Goal: Information Seeking & Learning: Check status

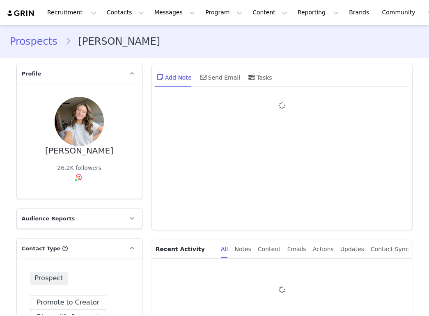
type input "+1 ([GEOGRAPHIC_DATA])"
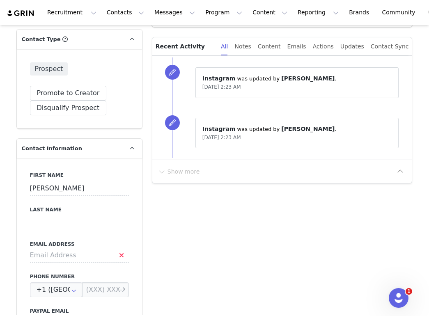
scroll to position [246, 0]
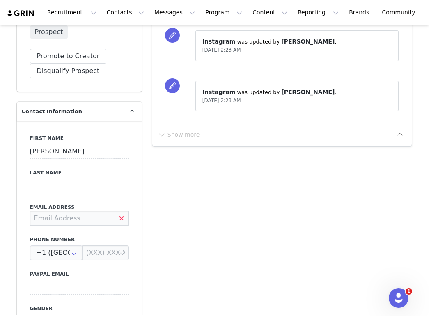
click at [87, 219] on input at bounding box center [79, 218] width 99 height 15
paste input "[EMAIL_ADDRESS][DOMAIN_NAME]"
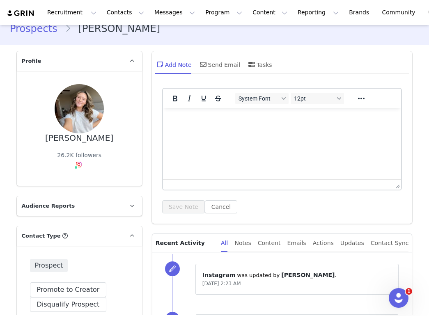
scroll to position [0, 0]
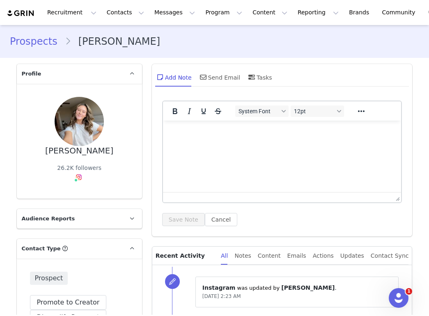
type input "[EMAIL_ADDRESS][DOMAIN_NAME]"
click at [322, 52] on div "Prospects [PERSON_NAME]" at bounding box center [214, 42] width 429 height 28
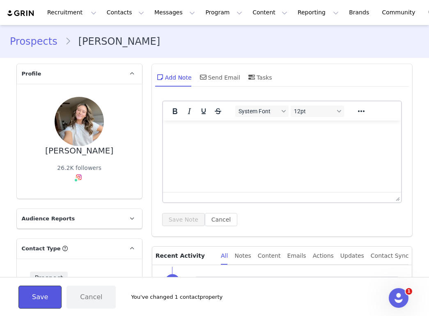
click at [47, 289] on button "Save" at bounding box center [39, 297] width 43 height 23
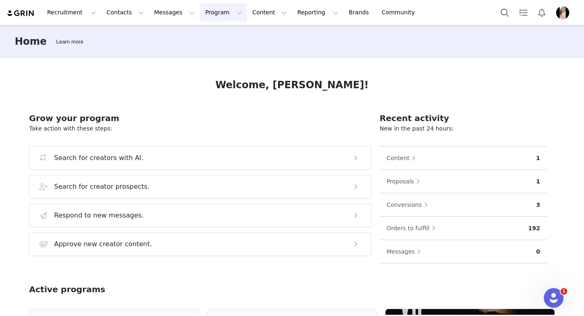
click at [219, 12] on button "Program Program" at bounding box center [223, 12] width 47 height 18
click at [201, 35] on p "Activations" at bounding box center [210, 36] width 32 height 9
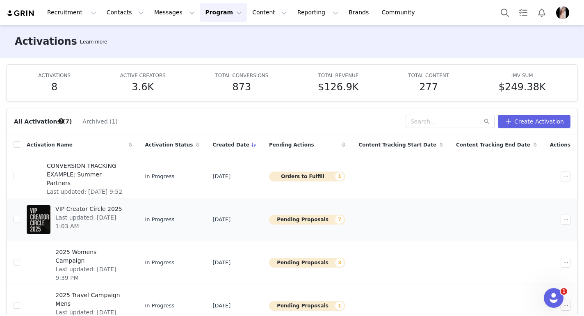
click at [312, 219] on button "Pending Proposals 7" at bounding box center [307, 220] width 76 height 10
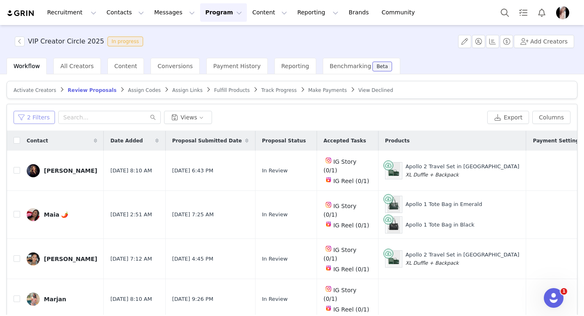
click at [30, 116] on button "2 Filters" at bounding box center [34, 117] width 41 height 13
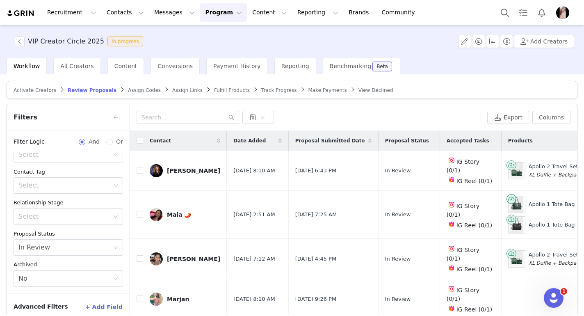
scroll to position [41, 0]
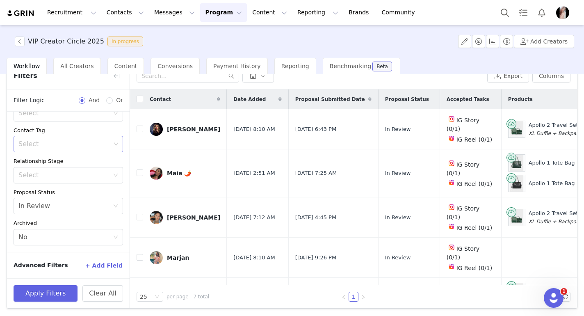
click at [114, 146] on icon "icon: down" at bounding box center [116, 144] width 5 height 5
click at [62, 174] on li "Import - Jaja" at bounding box center [65, 174] width 103 height 13
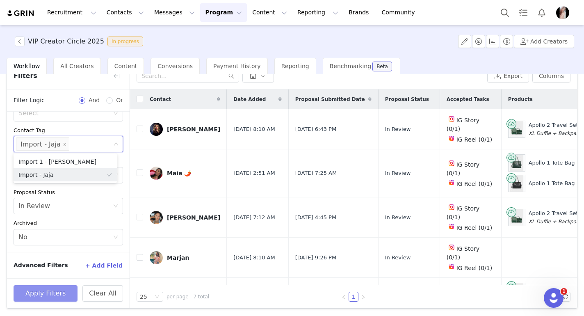
click at [45, 293] on button "Apply Filters" at bounding box center [46, 293] width 64 height 16
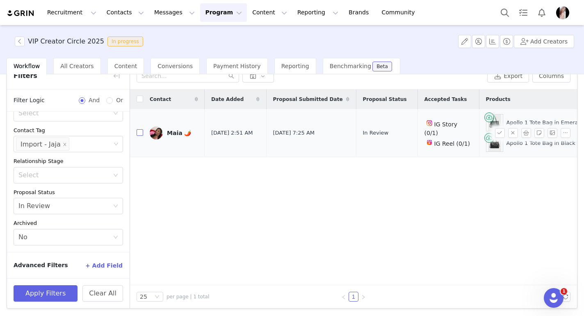
click at [139, 133] on input "checkbox" at bounding box center [140, 132] width 7 height 7
checkbox input "true"
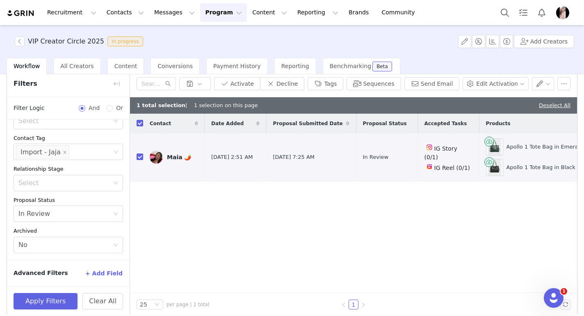
scroll to position [33, 0]
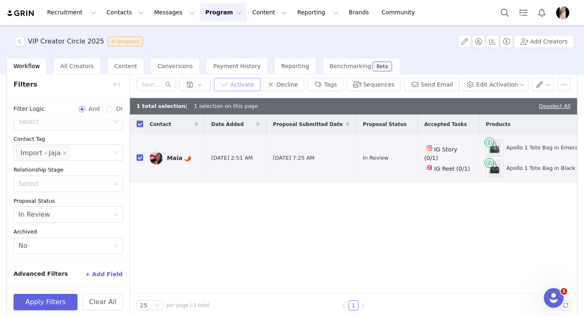
click at [244, 84] on button "Activate" at bounding box center [237, 84] width 46 height 13
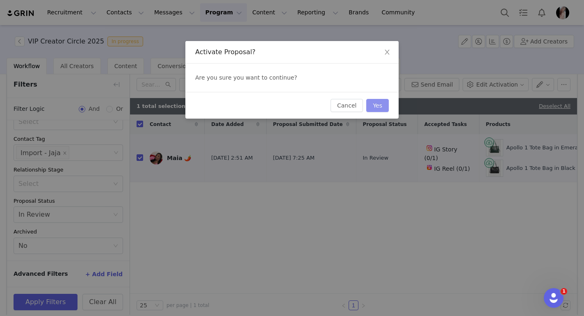
click at [376, 106] on button "Yes" at bounding box center [378, 105] width 23 height 13
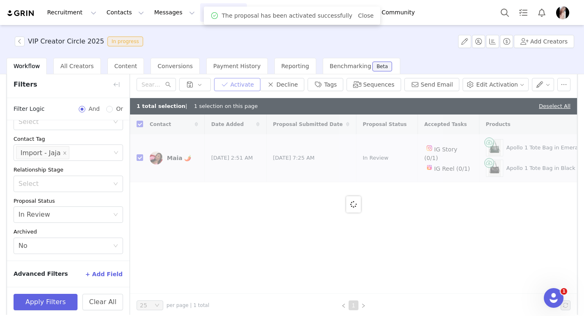
checkbox input "false"
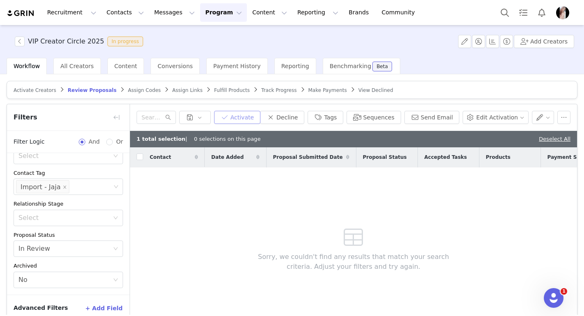
scroll to position [83, 0]
click at [141, 87] on span "Assign Codes" at bounding box center [144, 90] width 33 height 6
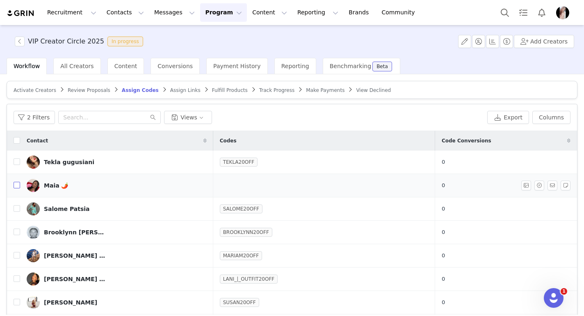
click at [16, 184] on input "checkbox" at bounding box center [17, 185] width 7 height 7
checkbox input "true"
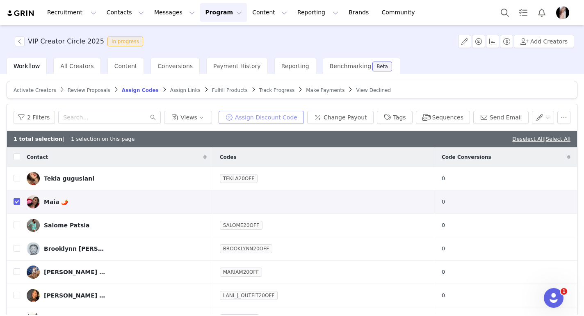
click at [277, 120] on button "Assign Discount Code" at bounding box center [261, 117] width 85 height 13
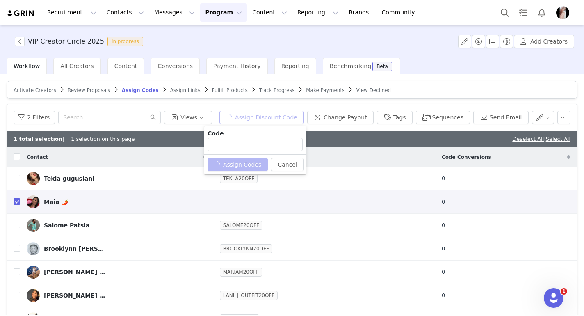
type input "MAIA20OFF"
click at [239, 166] on button "Assign Codes" at bounding box center [233, 164] width 51 height 13
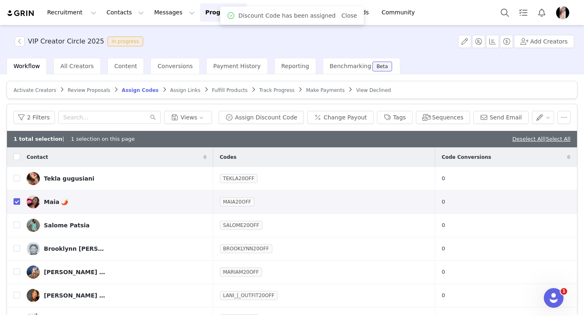
click at [181, 88] on span "Assign Links" at bounding box center [185, 90] width 30 height 6
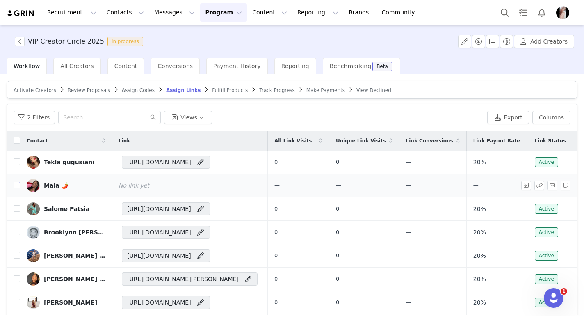
click at [16, 185] on input "checkbox" at bounding box center [17, 185] width 7 height 7
checkbox input "true"
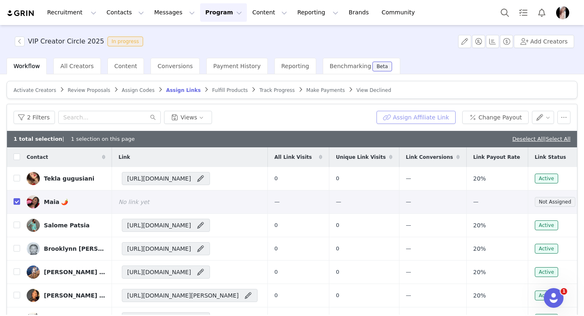
click at [418, 117] on button "Assign Affiliate Link" at bounding box center [416, 117] width 79 height 13
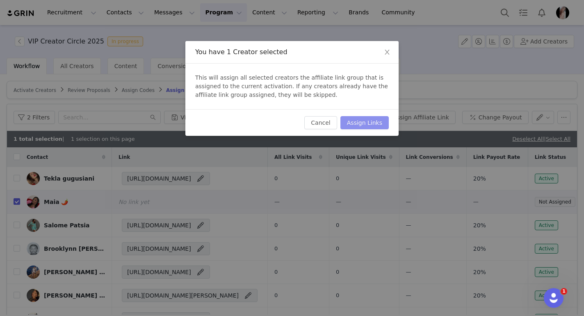
click at [372, 126] on button "Assign Links" at bounding box center [365, 122] width 48 height 13
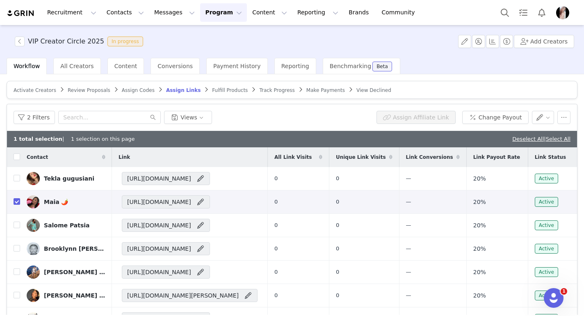
click at [228, 92] on span "Fulfill Products" at bounding box center [230, 90] width 36 height 6
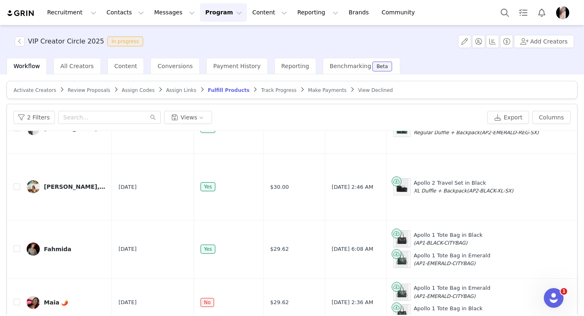
scroll to position [700, 0]
click at [17, 299] on input "checkbox" at bounding box center [17, 302] width 7 height 7
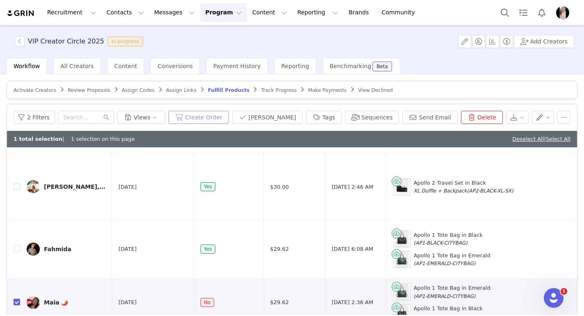
click at [220, 118] on button "Create Order" at bounding box center [199, 117] width 60 height 13
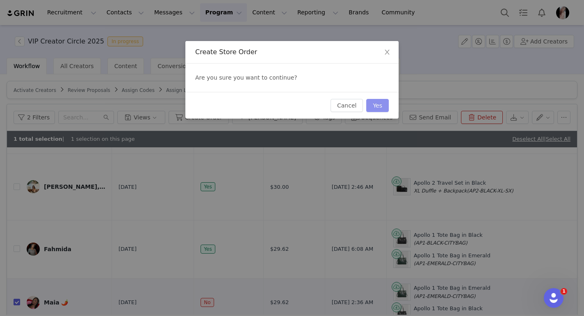
click at [383, 104] on button "Yes" at bounding box center [378, 105] width 23 height 13
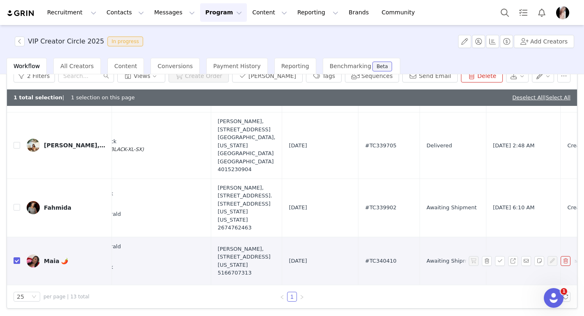
scroll to position [716, 370]
click at [365, 257] on span "#TC340410" at bounding box center [381, 261] width 32 height 8
copy span "#TC340410"
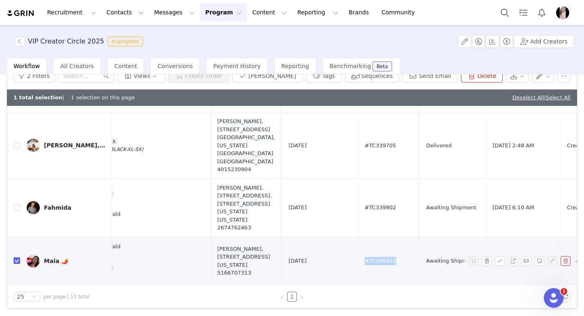
click at [18, 257] on input "checkbox" at bounding box center [17, 260] width 7 height 7
checkbox input "false"
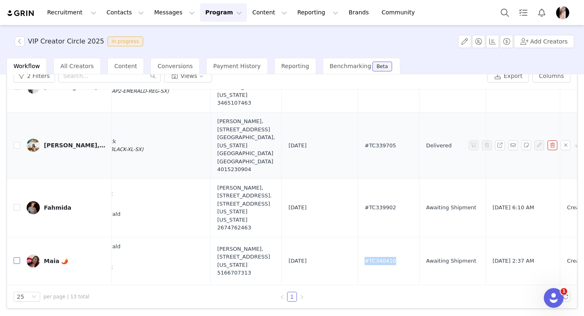
scroll to position [700, 370]
click at [31, 80] on button "2 Filters" at bounding box center [34, 75] width 41 height 13
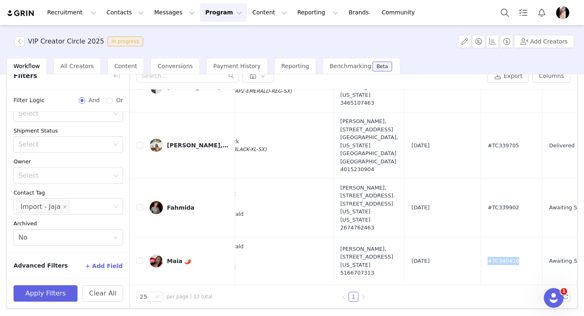
scroll to position [85, 0]
click at [33, 294] on button "Apply Filters" at bounding box center [46, 293] width 64 height 16
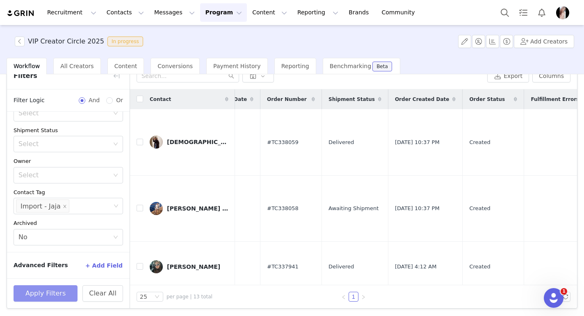
scroll to position [0, 592]
click at [266, 143] on span "#TC338059" at bounding box center [282, 142] width 32 height 8
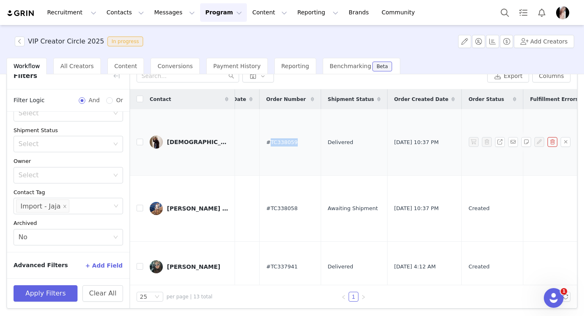
click at [266, 143] on span "#TC338059" at bounding box center [282, 142] width 32 height 8
copy span "#TC338059"
click at [266, 213] on span "#TC338058" at bounding box center [282, 208] width 32 height 8
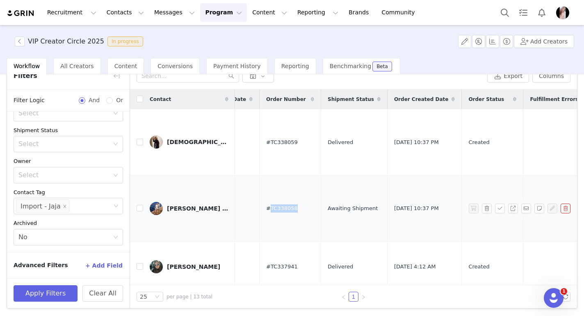
click at [266, 213] on span "#TC338058" at bounding box center [282, 208] width 32 height 8
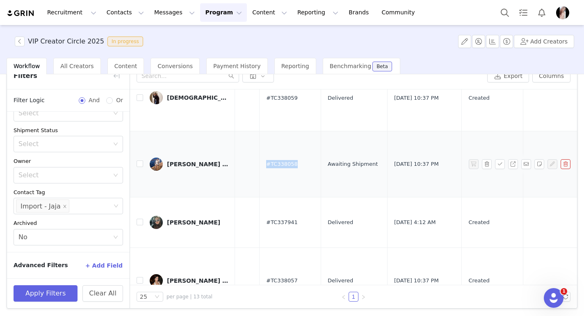
scroll to position [45, 592]
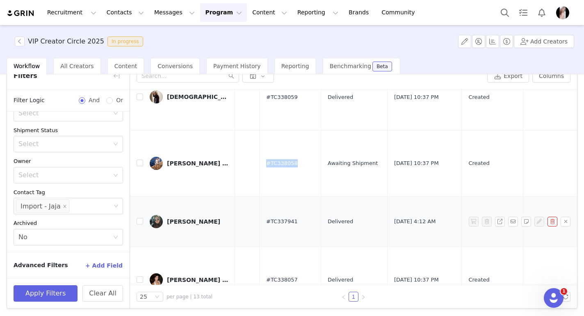
click at [266, 226] on span "#TC337941" at bounding box center [282, 222] width 32 height 8
copy span "#TC337941"
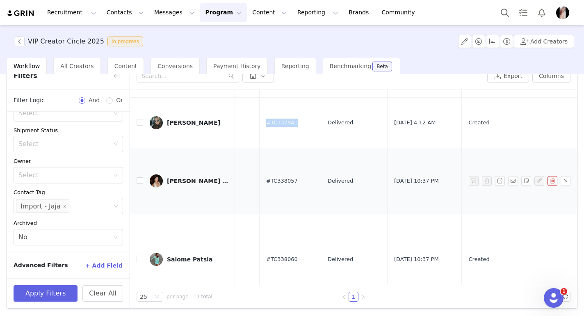
scroll to position [152, 592]
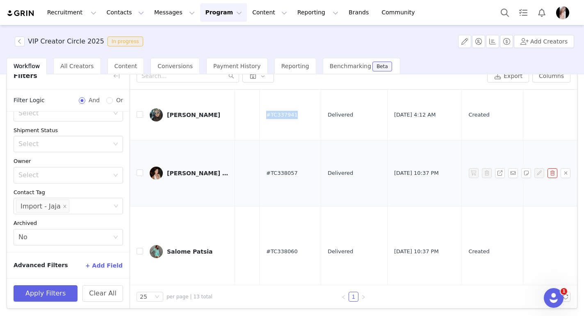
click at [266, 177] on span "#TC338057" at bounding box center [282, 173] width 32 height 8
copy span "#TC338057"
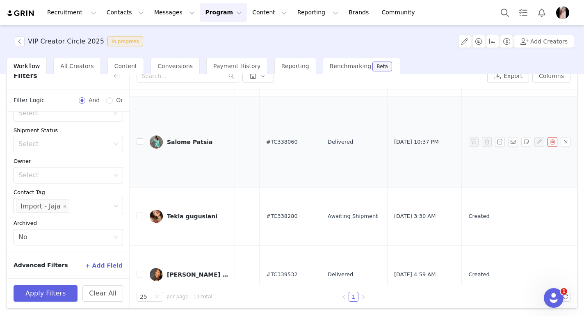
scroll to position [261, 592]
click at [266, 146] on span "#TC338060" at bounding box center [282, 142] width 32 height 8
copy span "#TC338060"
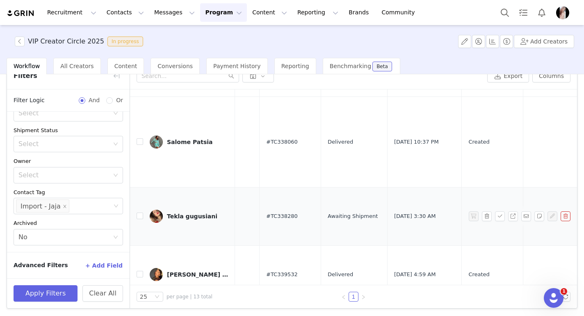
click at [266, 220] on span "#TC338280" at bounding box center [282, 216] width 32 height 8
copy span "#TC338280"
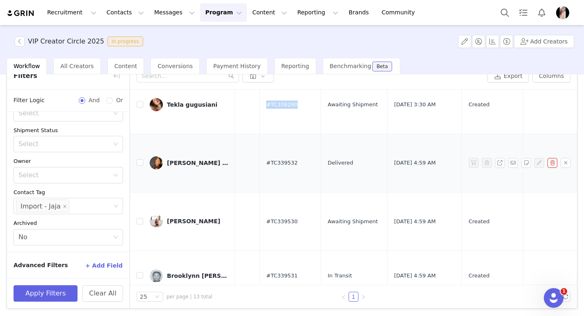
scroll to position [379, 592]
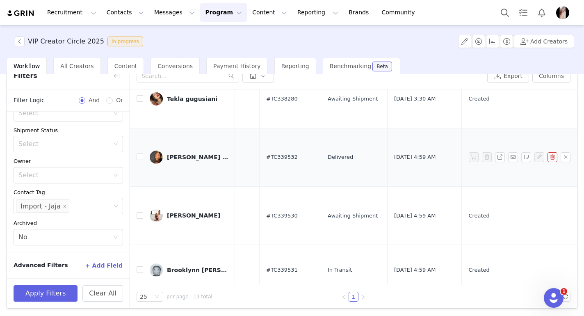
click at [266, 161] on span "#TC339532" at bounding box center [282, 157] width 32 height 8
copy span "#TC339532"
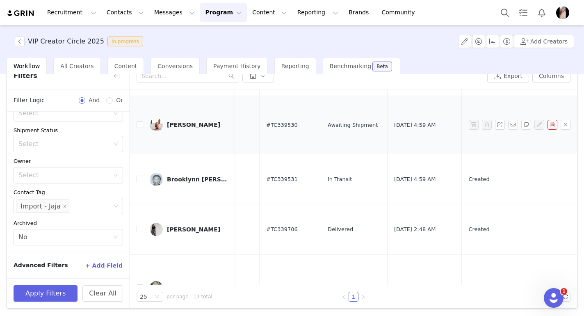
scroll to position [488, 592]
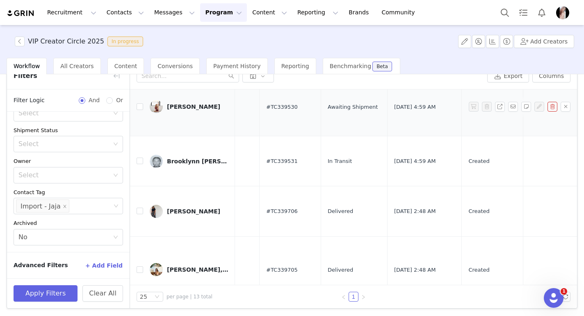
click at [266, 111] on span "#TC339530" at bounding box center [282, 107] width 32 height 8
click at [266, 165] on span "#TC339531" at bounding box center [282, 161] width 32 height 8
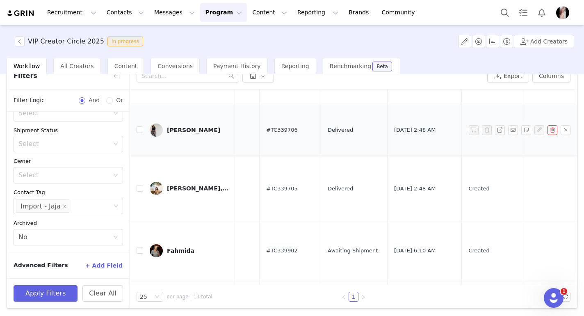
scroll to position [573, 592]
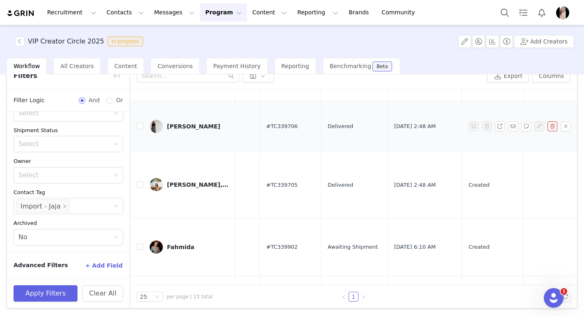
click at [266, 131] on span "#TC339706" at bounding box center [282, 126] width 32 height 8
copy span "#TC339706"
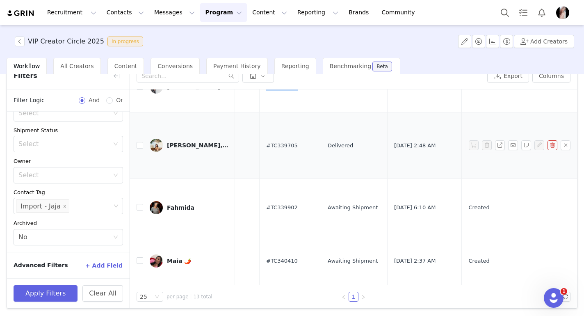
scroll to position [633, 592]
click at [266, 150] on span "#TC339705" at bounding box center [282, 146] width 32 height 8
copy span "#TC339705"
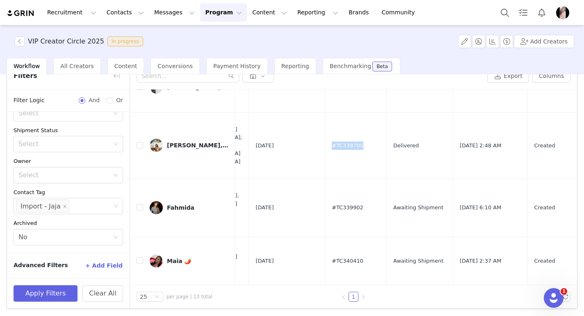
scroll to position [700, 539]
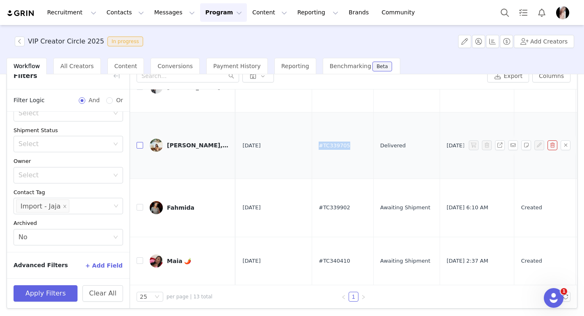
click at [140, 142] on input "checkbox" at bounding box center [140, 145] width 7 height 7
checkbox input "true"
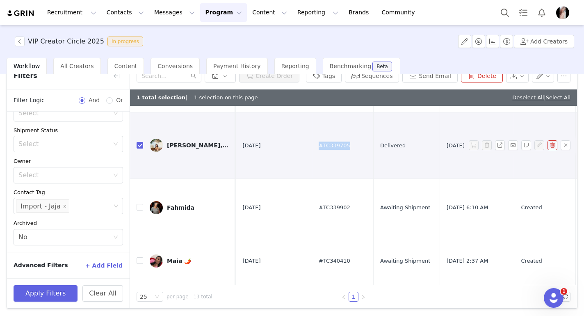
scroll to position [624, 539]
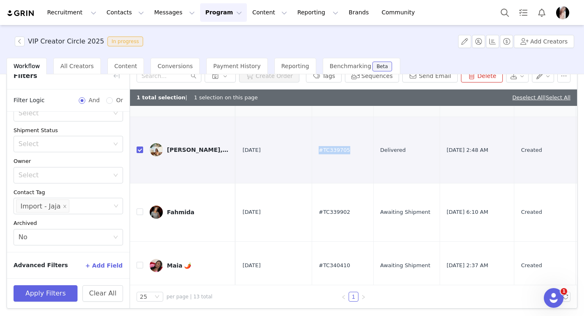
click at [139, 94] on input "checkbox" at bounding box center [140, 91] width 7 height 7
checkbox input "true"
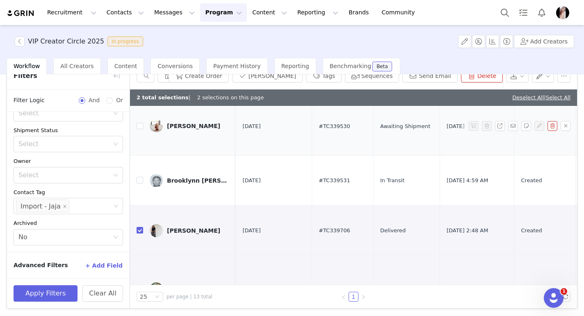
scroll to position [449, 539]
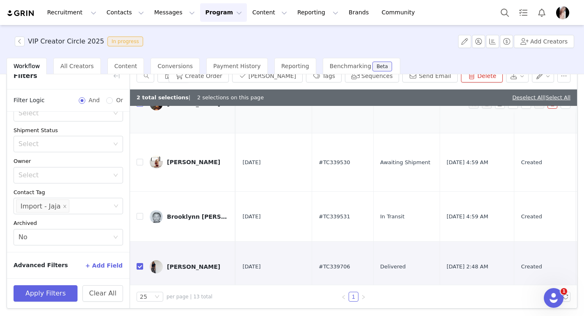
click at [140, 107] on input "checkbox" at bounding box center [140, 103] width 7 height 7
checkbox input "true"
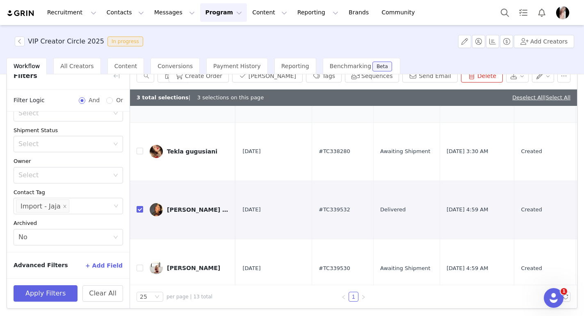
scroll to position [340, 539]
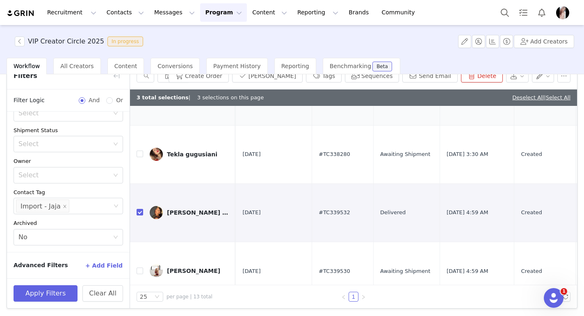
click at [138, 83] on input "checkbox" at bounding box center [140, 79] width 7 height 7
checkbox input "true"
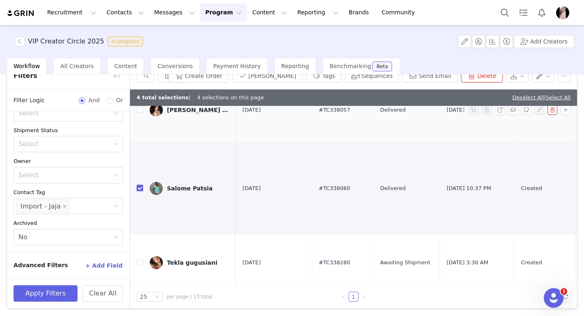
scroll to position [231, 539]
click at [140, 113] on input "checkbox" at bounding box center [140, 110] width 7 height 7
checkbox input "true"
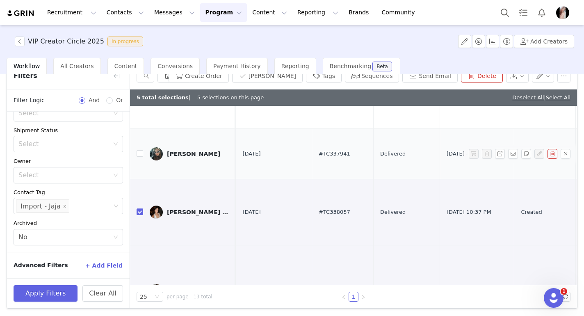
scroll to position [128, 539]
click at [141, 158] on input "checkbox" at bounding box center [140, 155] width 7 height 7
checkbox input "true"
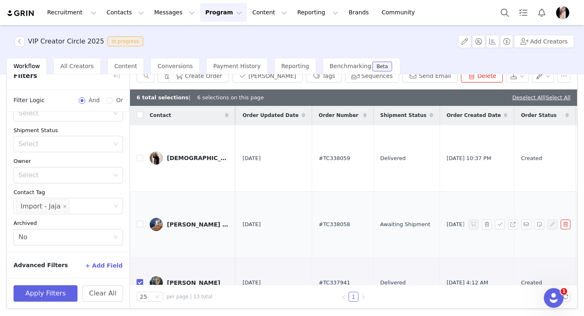
scroll to position [0, 539]
click at [139, 157] on input "checkbox" at bounding box center [140, 158] width 7 height 7
checkbox input "true"
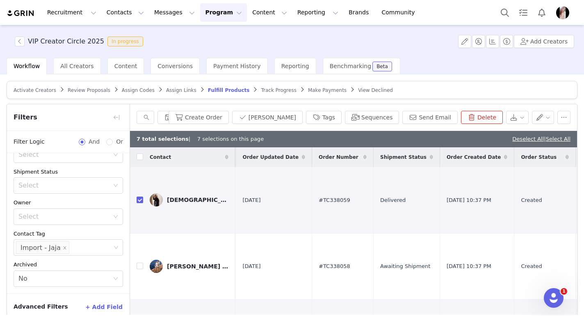
scroll to position [0, 0]
click at [369, 117] on button "Sequences" at bounding box center [372, 117] width 54 height 13
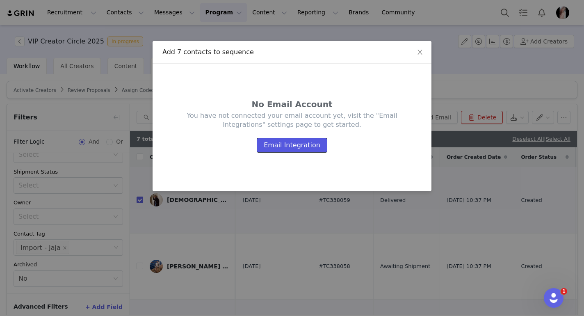
click at [303, 144] on button "Email Integration" at bounding box center [292, 145] width 71 height 15
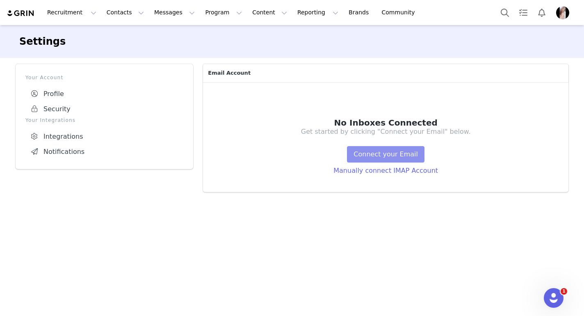
click at [383, 154] on button "Connect your Email" at bounding box center [386, 154] width 78 height 16
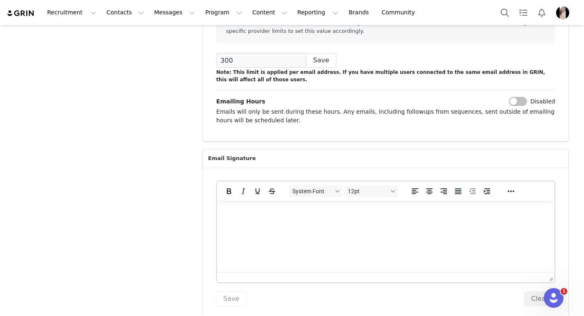
scroll to position [183, 0]
click at [309, 223] on html at bounding box center [386, 212] width 338 height 22
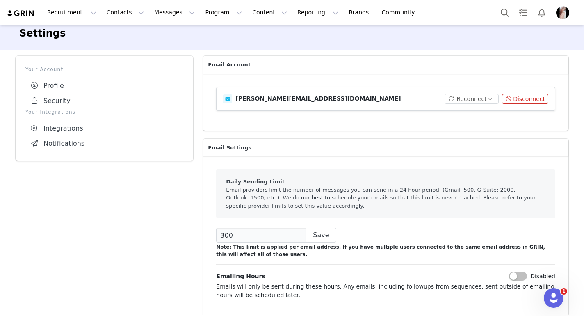
scroll to position [0, 0]
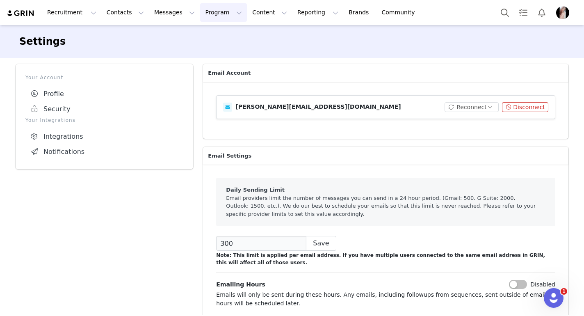
click at [211, 13] on button "Program Program" at bounding box center [223, 12] width 47 height 18
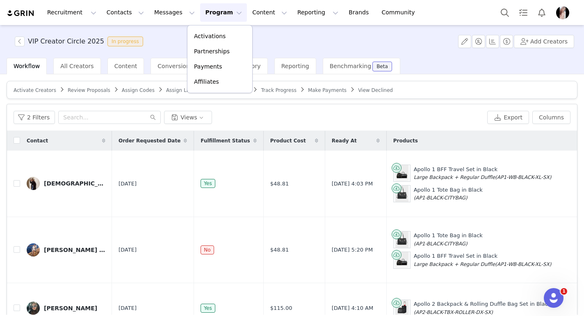
click at [324, 39] on div "VIP Creator Circle 2025 In progress Add Creators" at bounding box center [292, 41] width 584 height 33
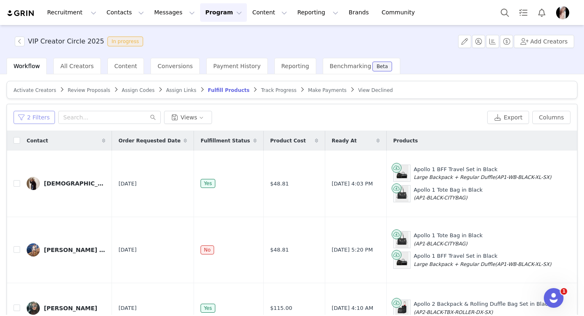
click at [30, 121] on button "2 Filters" at bounding box center [34, 117] width 41 height 13
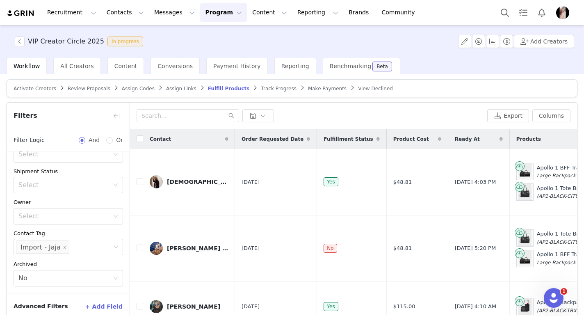
scroll to position [83, 0]
click at [104, 184] on div "Select" at bounding box center [65, 186] width 94 height 16
click at [69, 230] on li "Order Delivered" at bounding box center [65, 229] width 103 height 13
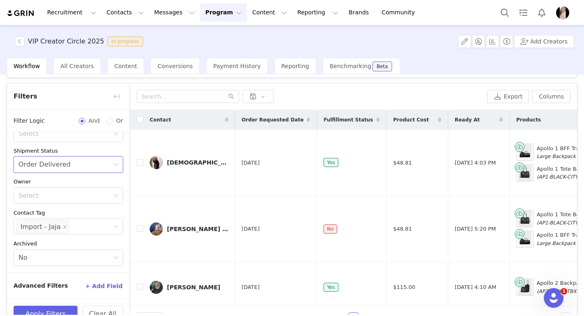
scroll to position [41, 0]
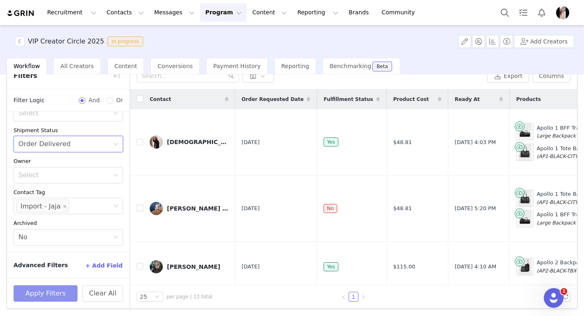
click at [45, 299] on button "Apply Filters" at bounding box center [46, 293] width 64 height 16
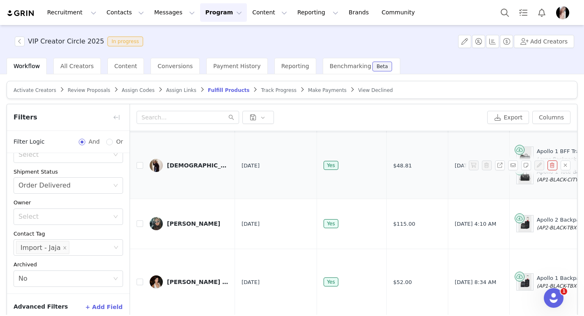
scroll to position [0, 0]
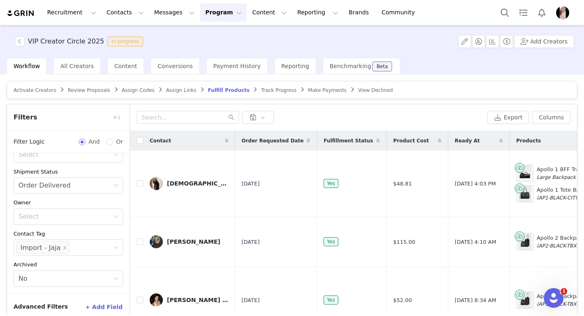
click at [136, 140] on th at bounding box center [136, 141] width 13 height 20
click at [138, 140] on input "checkbox" at bounding box center [140, 140] width 7 height 7
checkbox input "true"
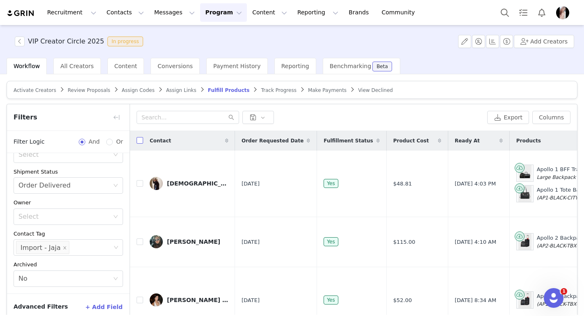
checkbox input "true"
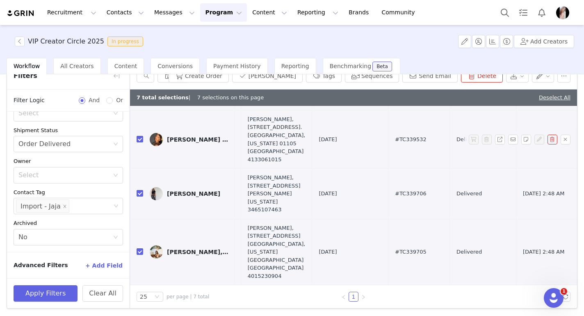
scroll to position [335, 464]
click at [370, 78] on button "Sequences" at bounding box center [372, 75] width 54 height 13
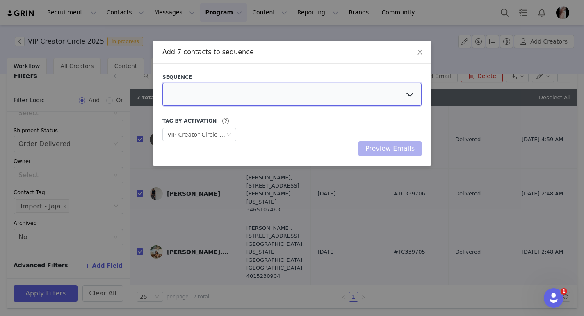
click at [396, 97] on select at bounding box center [292, 94] width 259 height 23
click at [410, 94] on select at bounding box center [292, 94] width 259 height 23
click at [412, 94] on select "VIP Creator Circle - Janine Template Product Delivered VIP Creator Circle - Par…" at bounding box center [292, 94] width 259 height 23
select select "6734dc08-09b6-49c3-8dcd-5d9ae6e0ec17"
click at [163, 83] on select "VIP Creator Circle - Janine Template Product Delivered VIP Creator Circle - Par…" at bounding box center [292, 94] width 259 height 23
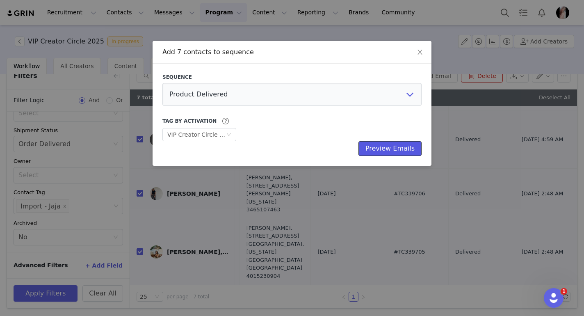
click at [394, 151] on button "Preview Emails" at bounding box center [390, 148] width 63 height 15
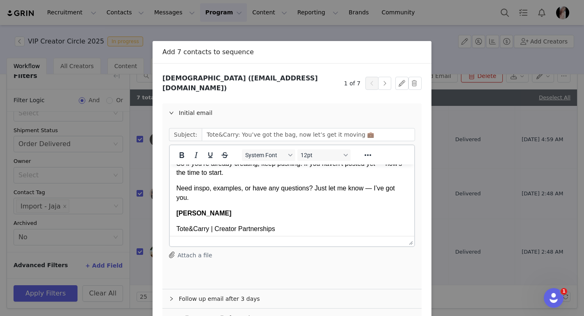
scroll to position [139, 0]
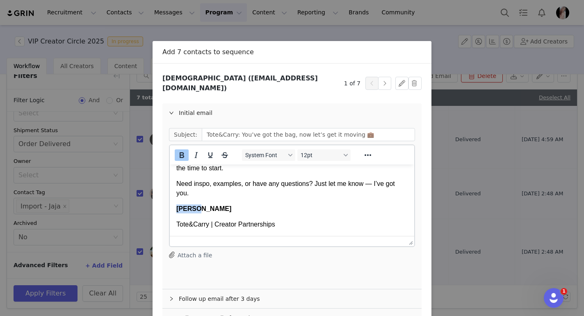
drag, startPoint x: 202, startPoint y: 211, endPoint x: 176, endPoint y: 210, distance: 25.9
click at [176, 210] on html "Hi Krisstinnii, Just checking in, your Tote&Carry piece should’ve landed by now…" at bounding box center [292, 131] width 245 height 210
click at [241, 197] on p "Need inspo, examples, or have any questions? Just let me know — I’ve got you." at bounding box center [291, 188] width 231 height 18
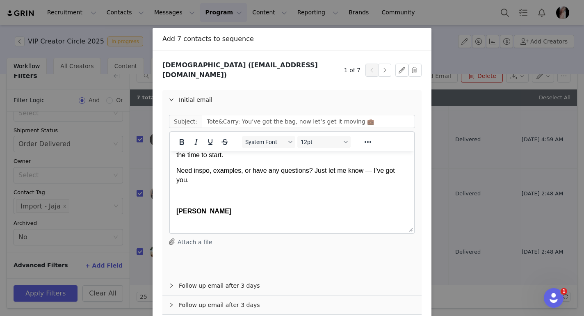
scroll to position [48, 0]
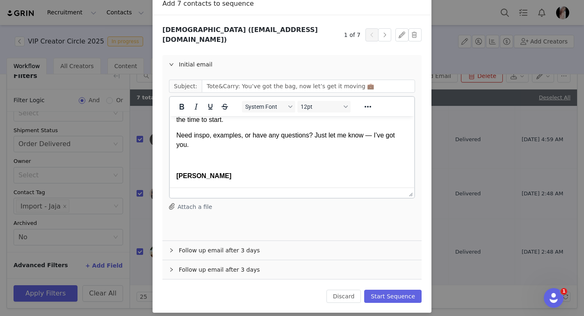
click at [217, 244] on div "Follow up email after 3 days" at bounding box center [292, 250] width 259 height 19
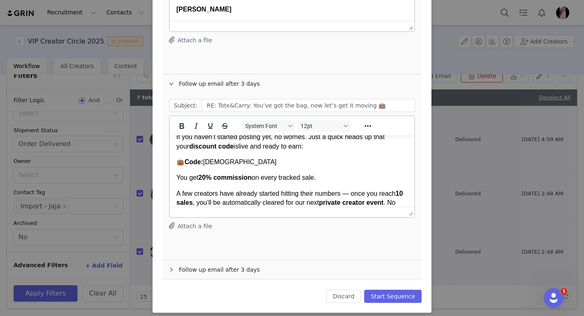
scroll to position [123, 0]
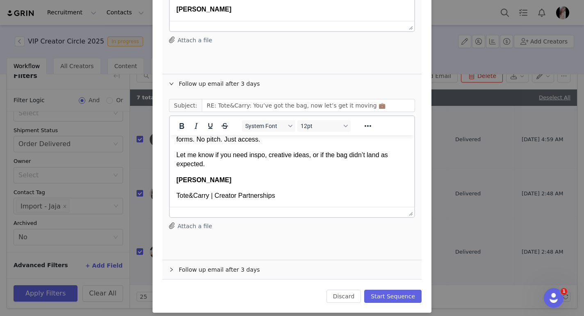
click at [227, 167] on p "Let me know if you need inspo, creative ideas, or if the bag didn’t land as exp…" at bounding box center [291, 160] width 231 height 18
drag, startPoint x: 202, startPoint y: 198, endPoint x: 174, endPoint y: 193, distance: 28.4
click at [174, 193] on html "Hi Krisstinnii, Circling back now that it’s been a few days since your Tote&Car…" at bounding box center [292, 118] width 245 height 210
click at [186, 265] on div "Follow up email after 3 days" at bounding box center [292, 269] width 259 height 19
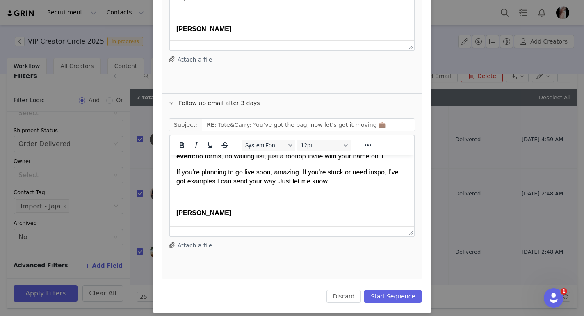
scroll to position [148, 0]
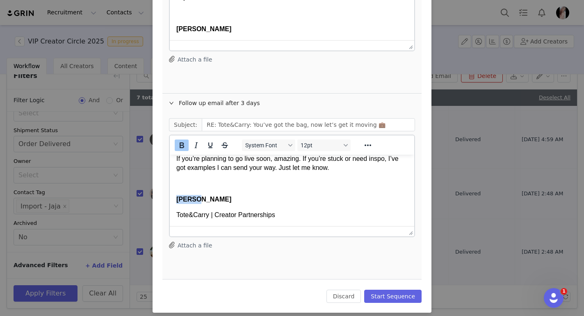
drag, startPoint x: 197, startPoint y: 200, endPoint x: 175, endPoint y: 198, distance: 21.8
click at [175, 198] on html "Hi Krisstinnii, It’s been a week since your Tote&Carry piece landed and your co…" at bounding box center [292, 125] width 245 height 201
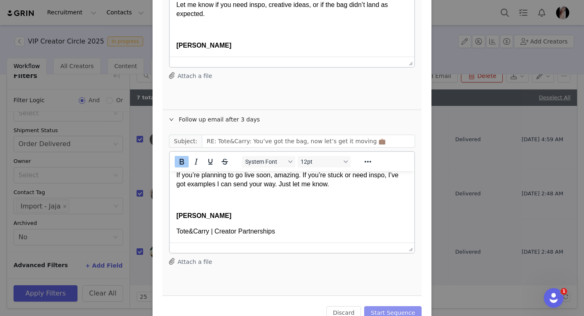
scroll to position [382, 0]
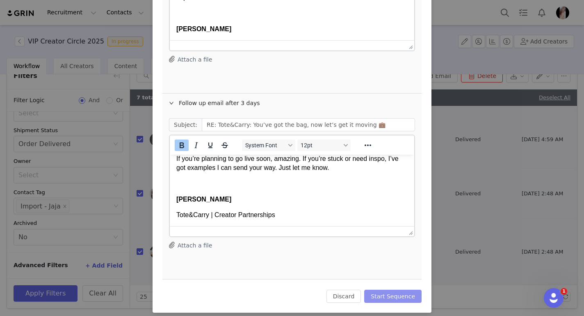
click at [381, 290] on button "Start Sequence" at bounding box center [392, 296] width 57 height 13
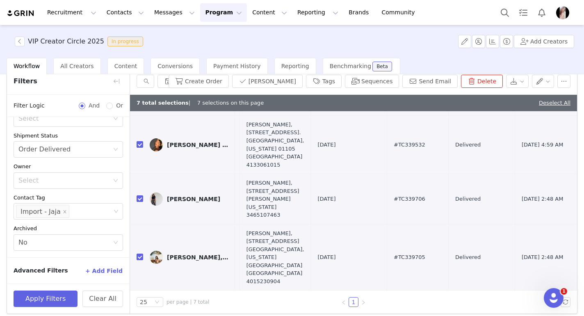
click at [213, 13] on button "Program Program" at bounding box center [223, 12] width 47 height 18
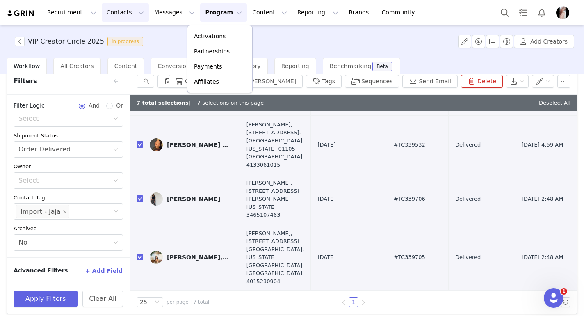
click at [120, 11] on button "Contacts Contacts" at bounding box center [125, 12] width 47 height 18
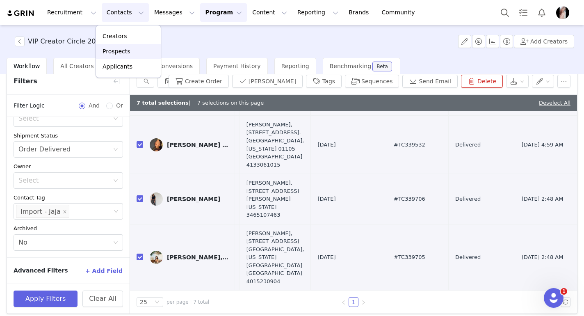
click at [128, 52] on p "Prospects" at bounding box center [117, 51] width 28 height 9
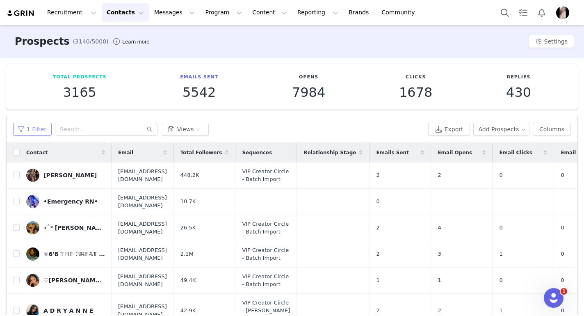
click at [32, 132] on button "1 Filter" at bounding box center [32, 129] width 39 height 13
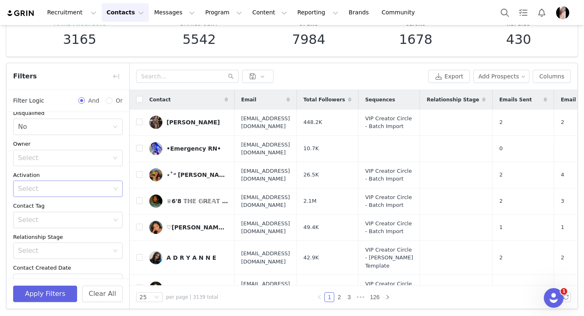
scroll to position [9, 0]
click at [90, 156] on div "Select" at bounding box center [63, 158] width 91 height 8
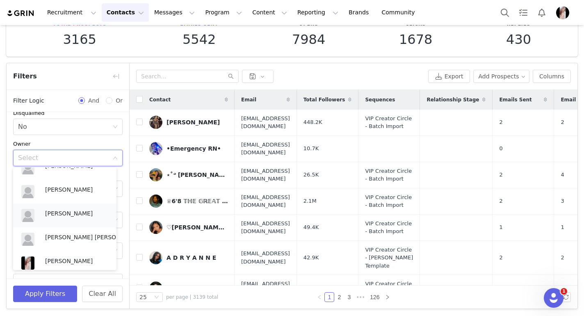
scroll to position [20, 0]
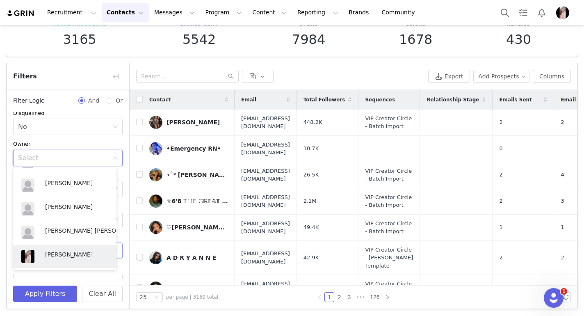
click at [53, 254] on p "[PERSON_NAME]" at bounding box center [76, 254] width 63 height 9
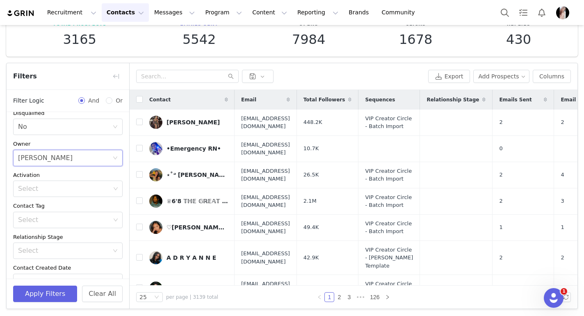
click at [85, 140] on div "Owner" at bounding box center [68, 144] width 110 height 8
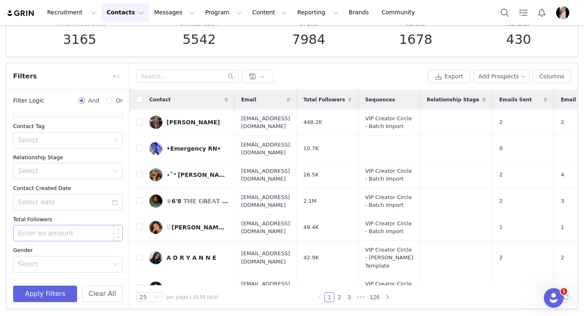
scroll to position [89, 0]
click at [91, 203] on input at bounding box center [68, 202] width 110 height 16
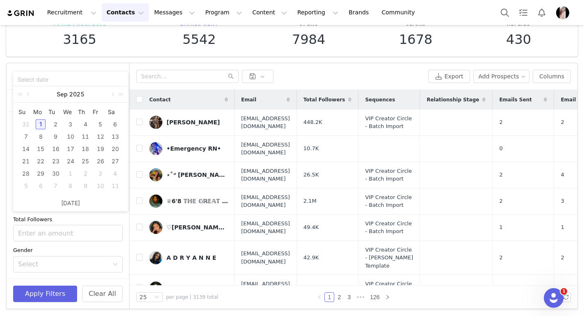
click at [38, 122] on div "1" at bounding box center [41, 124] width 10 height 10
type input "09/01/2025"
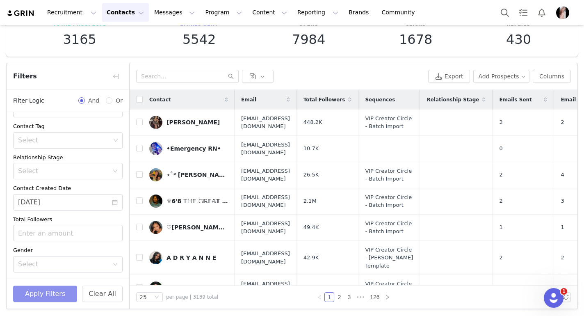
click at [46, 291] on button "Apply Filters" at bounding box center [45, 294] width 64 height 16
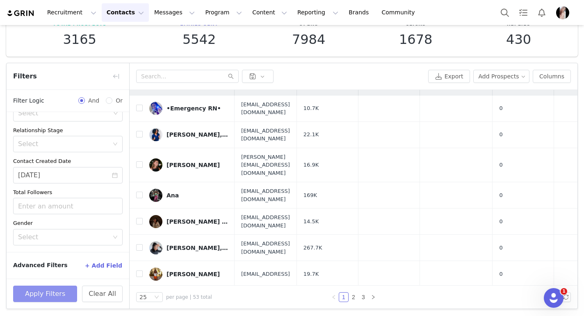
scroll to position [0, 0]
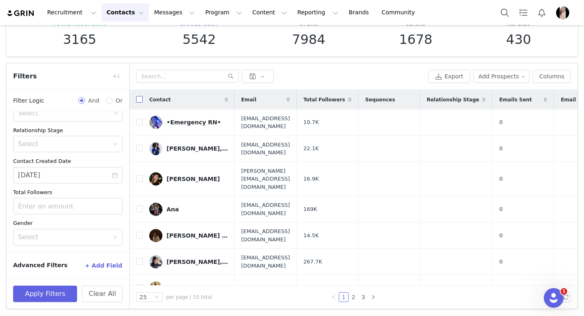
click at [139, 97] on input "checkbox" at bounding box center [139, 99] width 7 height 7
checkbox input "true"
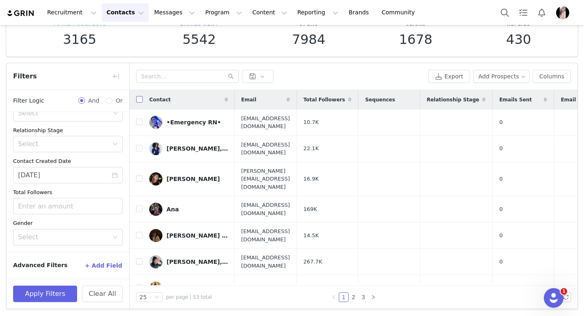
checkbox input "true"
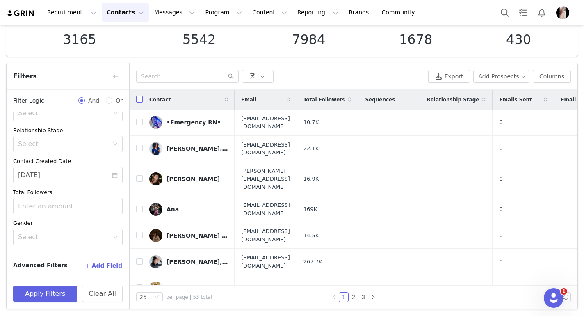
checkbox input "true"
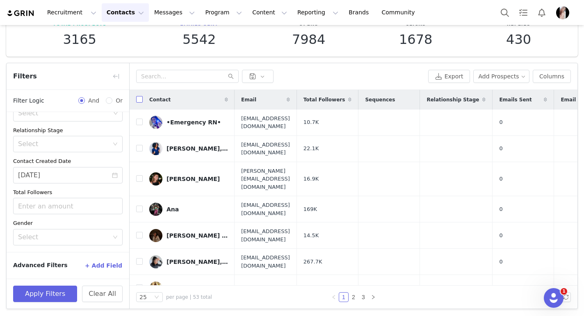
checkbox input "true"
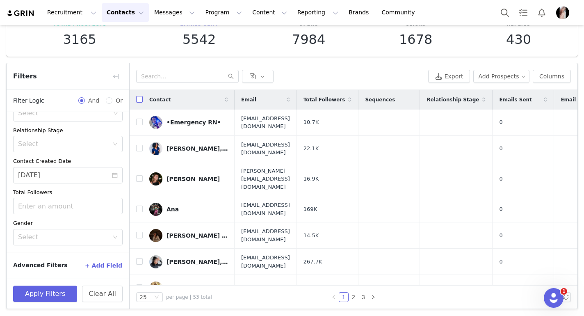
checkbox input "true"
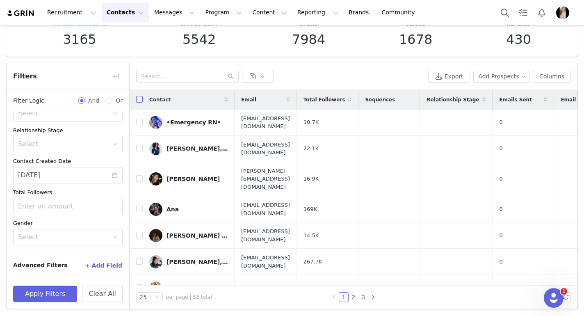
checkbox input "true"
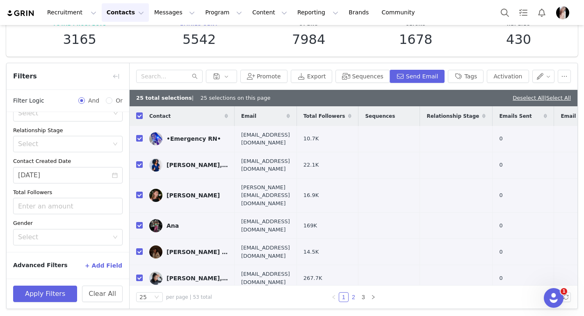
click at [351, 295] on link "2" at bounding box center [353, 297] width 9 height 9
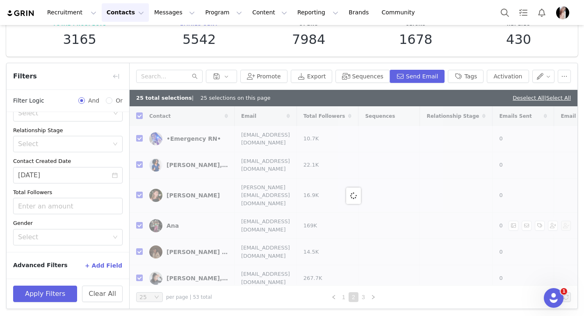
checkbox input "false"
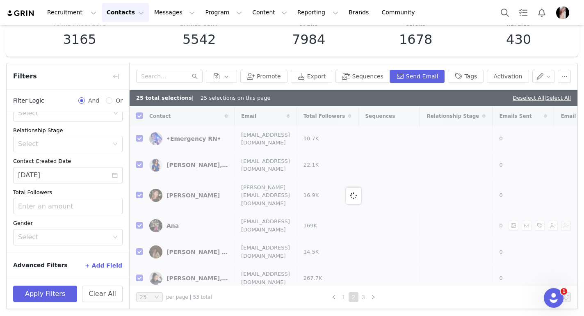
checkbox input "false"
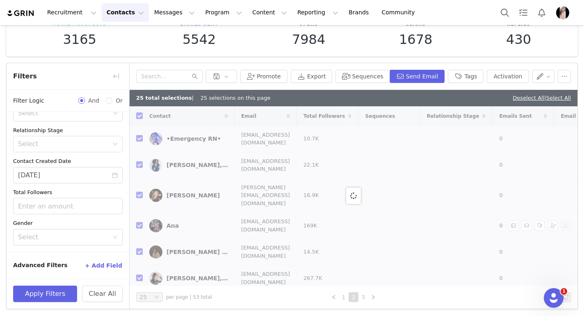
checkbox input "false"
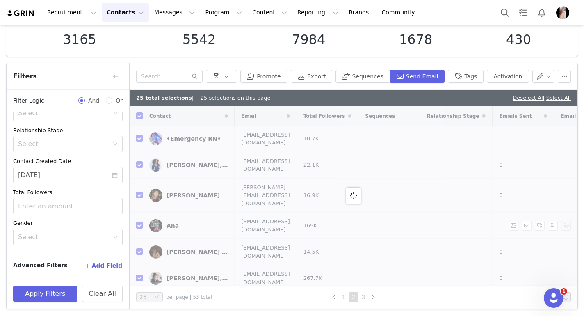
checkbox input "false"
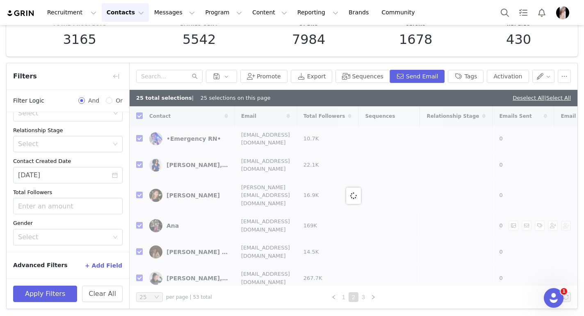
checkbox input "false"
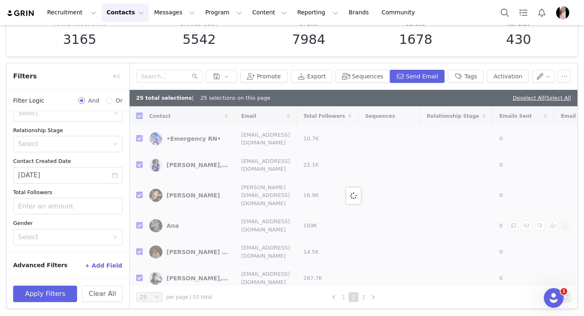
checkbox input "false"
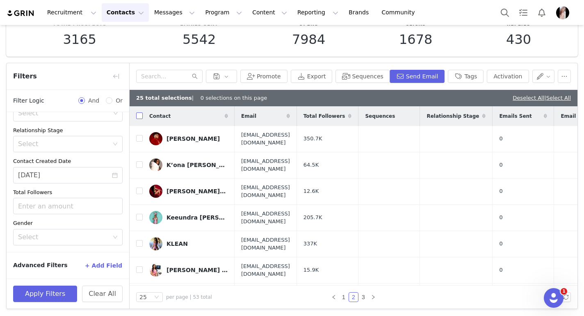
click at [141, 115] on input "checkbox" at bounding box center [139, 115] width 7 height 7
checkbox input "true"
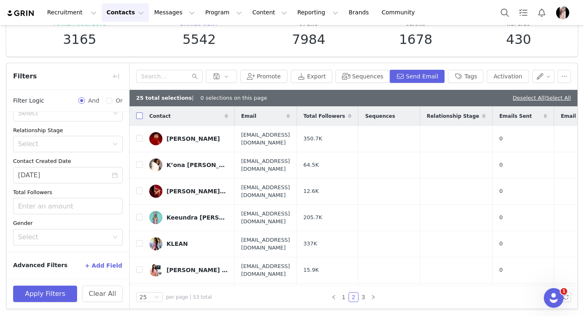
checkbox input "true"
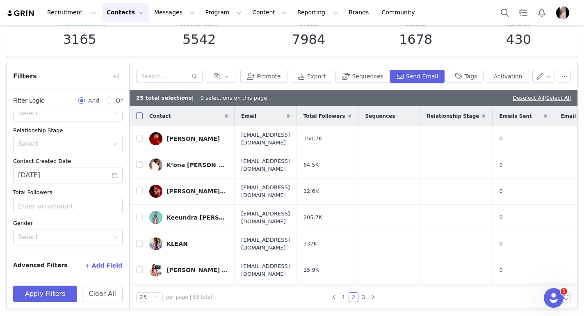
checkbox input "true"
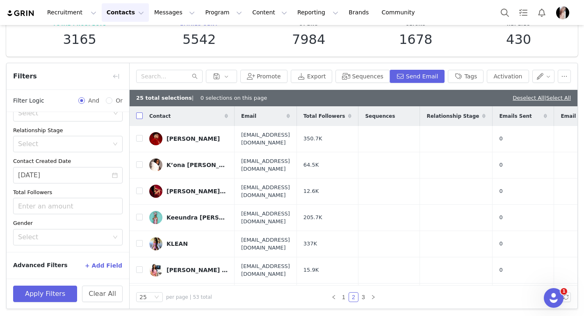
checkbox input "true"
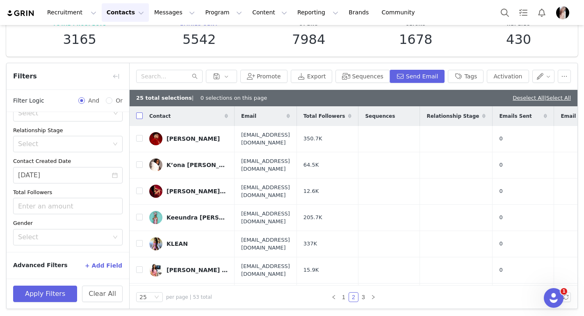
checkbox input "true"
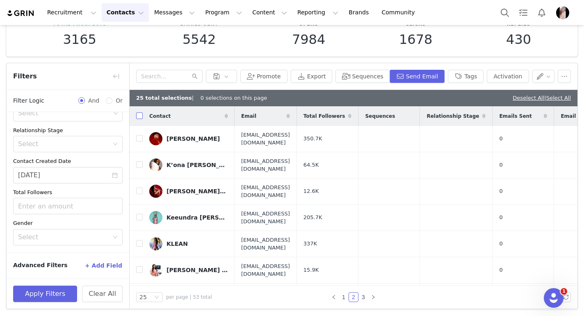
checkbox input "true"
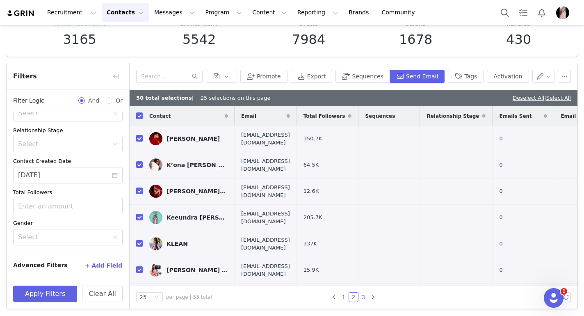
click at [360, 298] on link "3" at bounding box center [363, 297] width 9 height 9
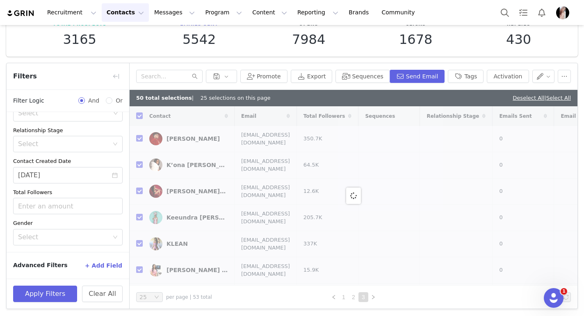
checkbox input "false"
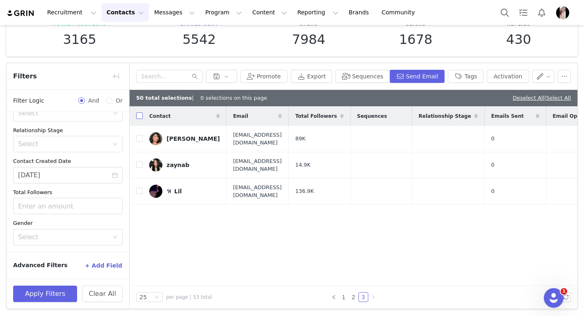
click at [139, 114] on input "checkbox" at bounding box center [139, 115] width 7 height 7
checkbox input "true"
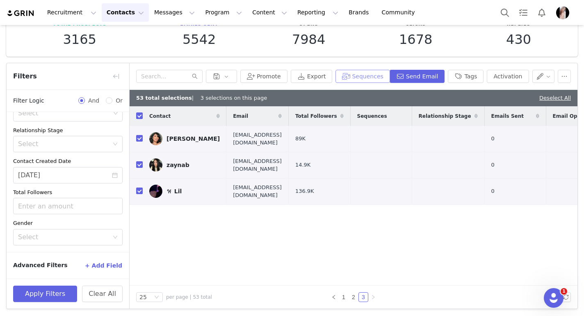
click at [365, 75] on button "Sequences" at bounding box center [363, 76] width 54 height 13
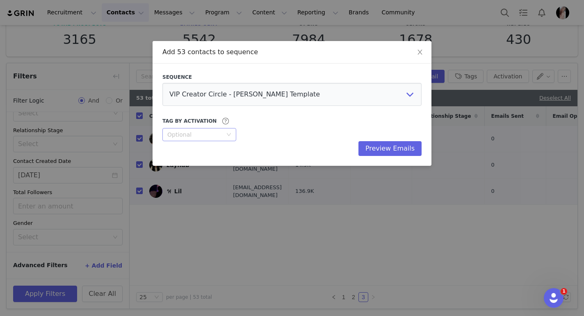
click at [213, 138] on div "Optional" at bounding box center [194, 135] width 55 height 8
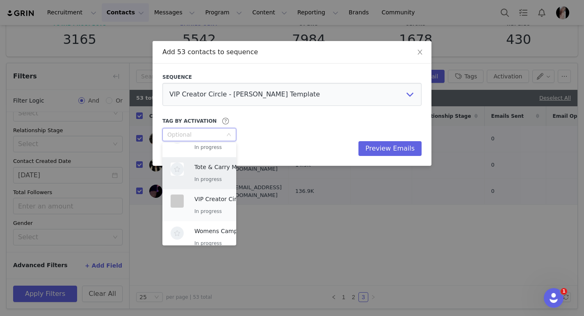
scroll to position [123, 0]
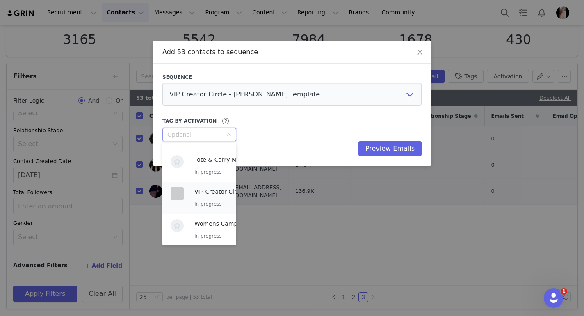
click at [199, 196] on div "VIP Creator Circle 2025 In progress" at bounding box center [228, 197] width 67 height 21
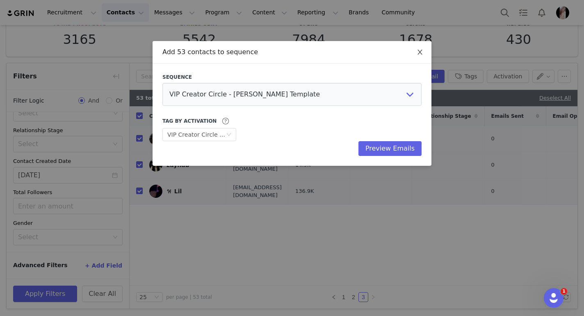
click at [422, 55] on icon "icon: close" at bounding box center [420, 52] width 7 height 7
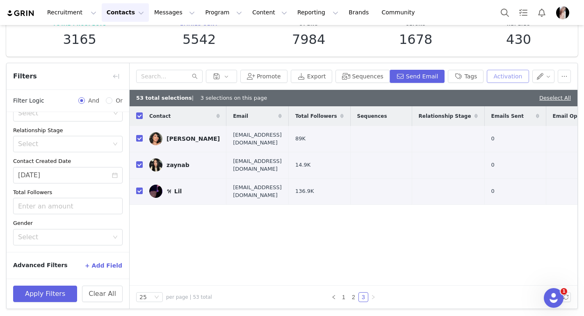
click at [509, 78] on button "Activation" at bounding box center [508, 76] width 42 height 13
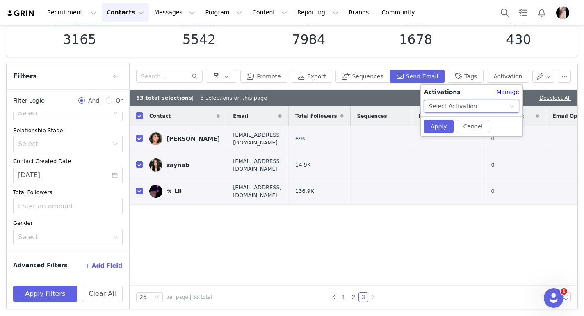
click at [464, 103] on div "Select Activation" at bounding box center [453, 106] width 48 height 12
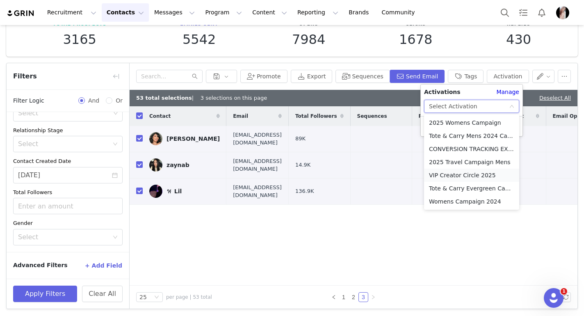
click at [452, 176] on li "VIP Creator Circle 2025" at bounding box center [471, 175] width 95 height 13
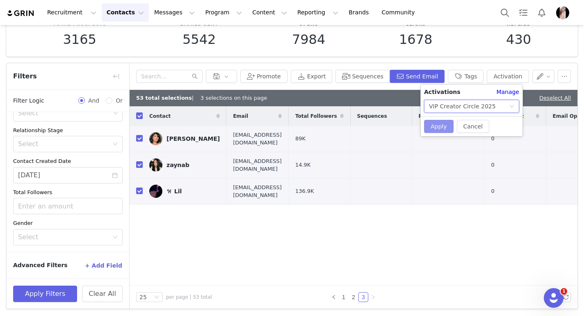
click at [438, 128] on button "Apply" at bounding box center [439, 126] width 30 height 13
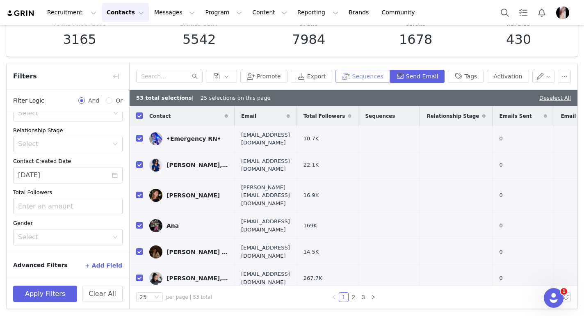
click at [362, 79] on button "Sequences" at bounding box center [363, 76] width 54 height 13
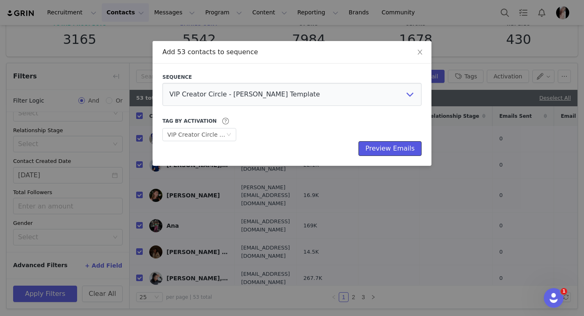
click at [396, 152] on button "Preview Emails" at bounding box center [390, 148] width 63 height 15
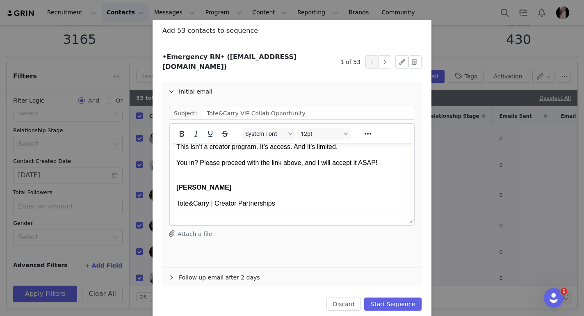
scroll to position [29, 0]
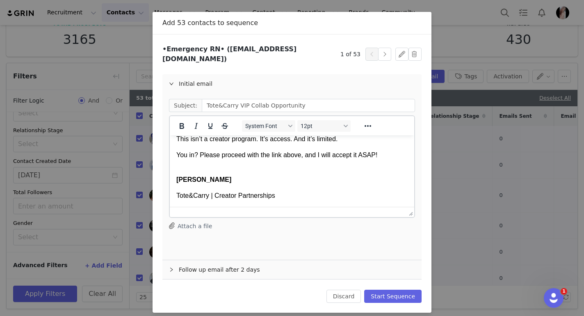
click at [271, 263] on div "Follow up email after 2 days" at bounding box center [292, 269] width 259 height 19
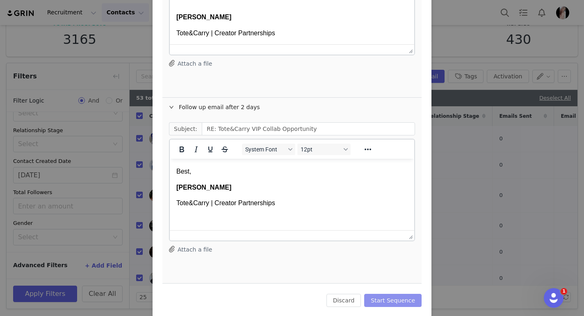
scroll to position [196, 0]
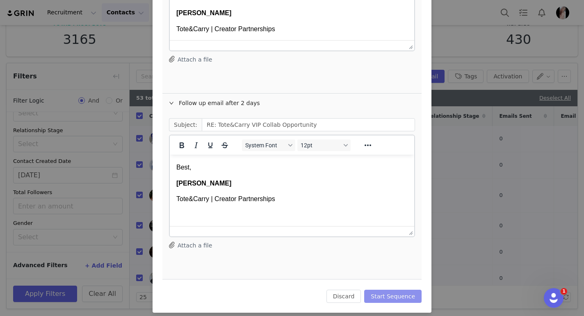
click at [380, 290] on button "Start Sequence" at bounding box center [392, 296] width 57 height 13
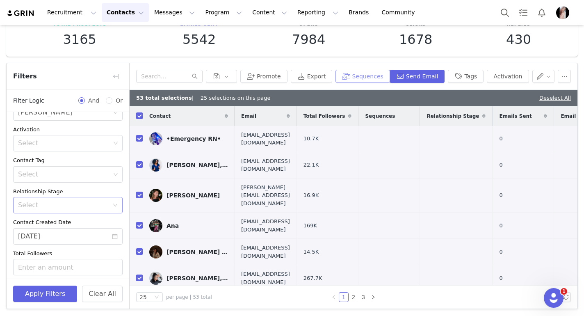
scroll to position [0, 0]
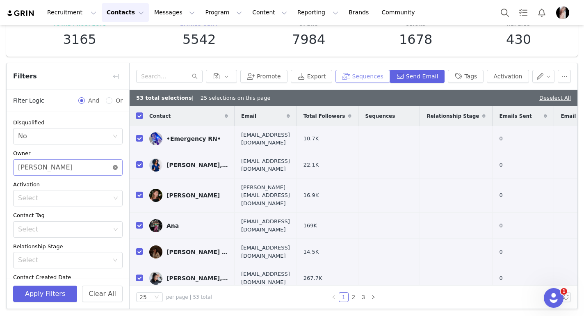
click at [113, 167] on icon "icon: close-circle" at bounding box center [115, 167] width 5 height 5
click at [115, 231] on div "Select" at bounding box center [68, 229] width 110 height 16
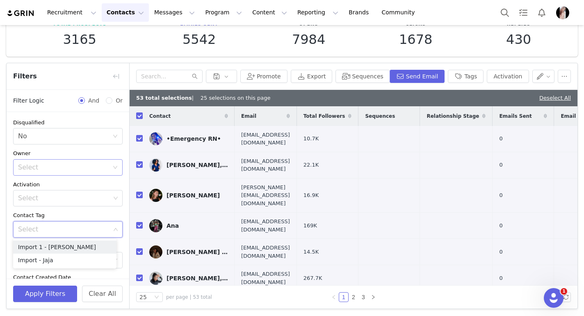
click at [113, 228] on icon "icon: down" at bounding box center [115, 229] width 5 height 5
click at [110, 233] on div "Select" at bounding box center [68, 229] width 110 height 16
click at [70, 260] on li "Import - Jaja" at bounding box center [64, 260] width 103 height 13
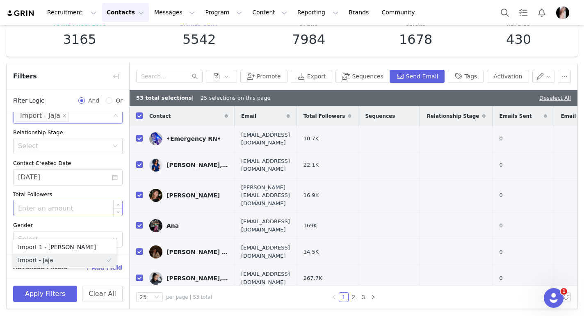
scroll to position [116, 0]
click at [112, 174] on icon "icon: close-circle" at bounding box center [115, 175] width 6 height 6
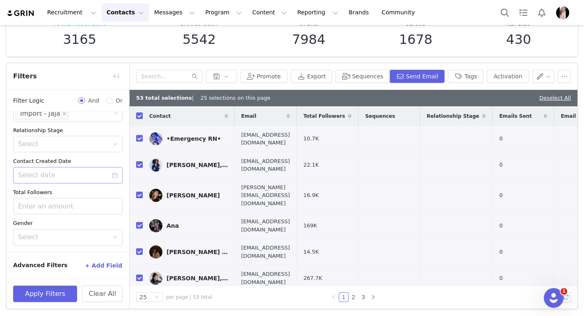
click at [112, 174] on icon "icon: calendar" at bounding box center [115, 175] width 6 height 6
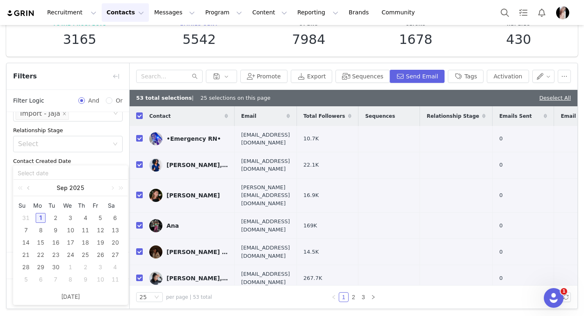
click at [29, 188] on link at bounding box center [28, 188] width 7 height 16
click at [102, 267] on div "29" at bounding box center [101, 267] width 10 height 10
type input "08/29/2025"
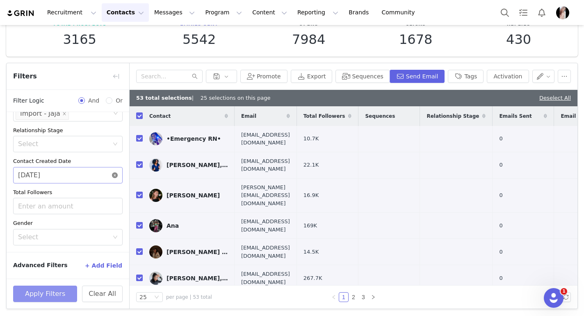
click at [39, 295] on button "Apply Filters" at bounding box center [45, 294] width 64 height 16
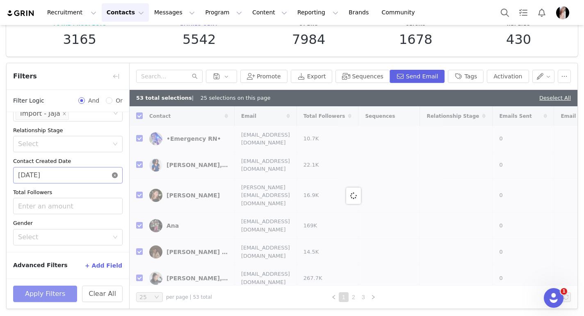
checkbox input "false"
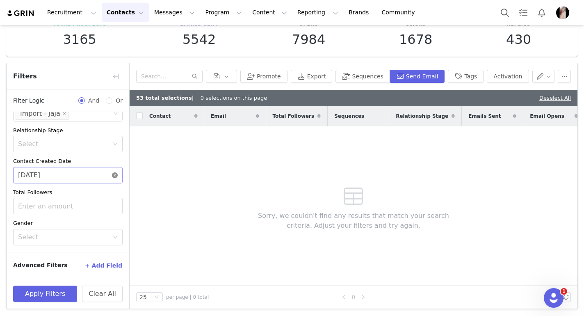
click at [112, 175] on icon "icon: close-circle" at bounding box center [115, 175] width 6 height 6
click at [112, 175] on icon "icon: calendar" at bounding box center [115, 175] width 6 height 6
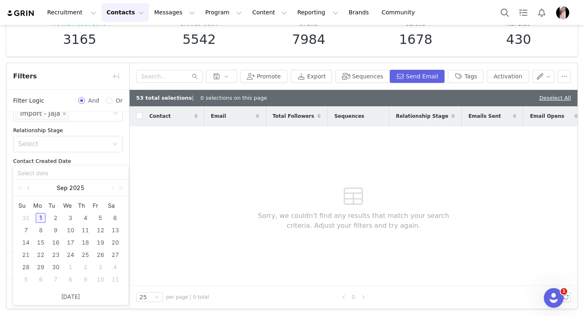
click at [30, 188] on link at bounding box center [28, 188] width 7 height 16
click at [85, 267] on div "28" at bounding box center [85, 267] width 10 height 10
type input "08/28/2025"
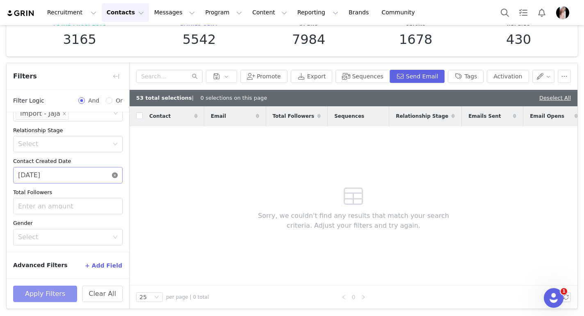
click at [46, 294] on button "Apply Filters" at bounding box center [45, 294] width 64 height 16
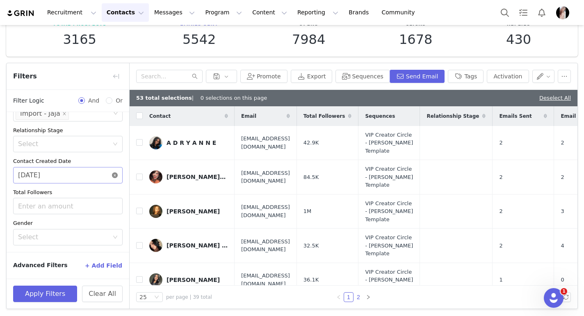
click at [354, 297] on link "2" at bounding box center [358, 297] width 9 height 9
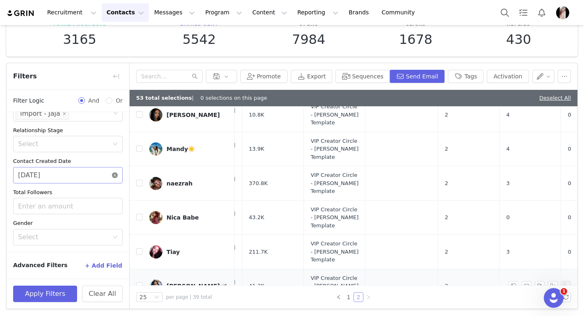
scroll to position [214, 55]
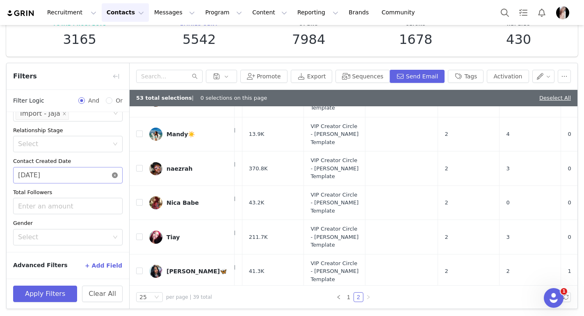
click at [112, 176] on icon "icon: close-circle" at bounding box center [115, 175] width 6 height 6
click at [112, 176] on icon "icon: calendar" at bounding box center [115, 175] width 6 height 6
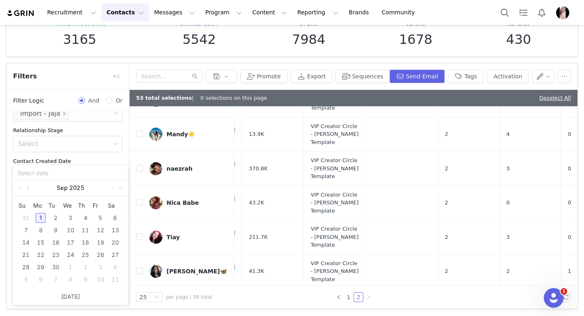
click at [28, 188] on link at bounding box center [28, 188] width 7 height 16
click at [70, 267] on div "27" at bounding box center [71, 267] width 10 height 10
type input "08/27/2025"
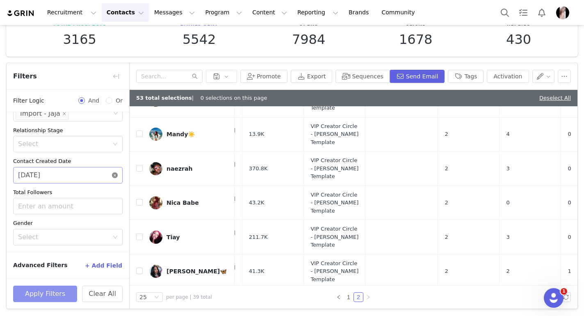
click at [40, 290] on button "Apply Filters" at bounding box center [45, 294] width 64 height 16
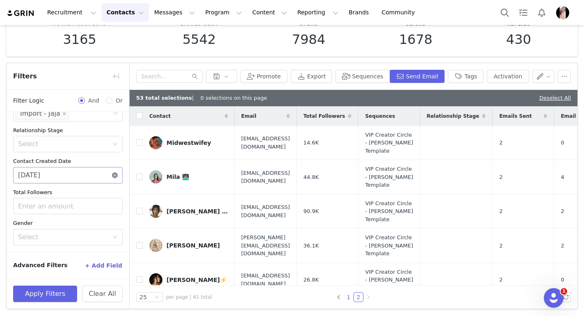
click at [345, 296] on link "1" at bounding box center [348, 297] width 9 height 9
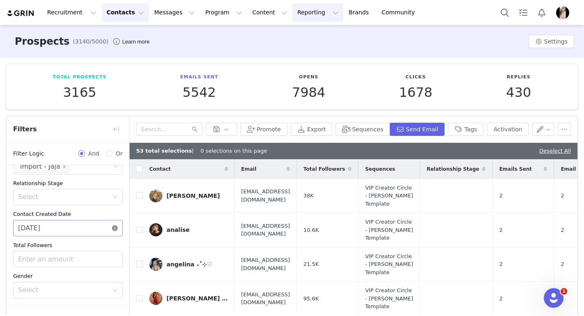
click at [306, 14] on button "Reporting Reporting" at bounding box center [318, 12] width 51 height 18
click at [223, 16] on button "Program Program" at bounding box center [223, 12] width 47 height 18
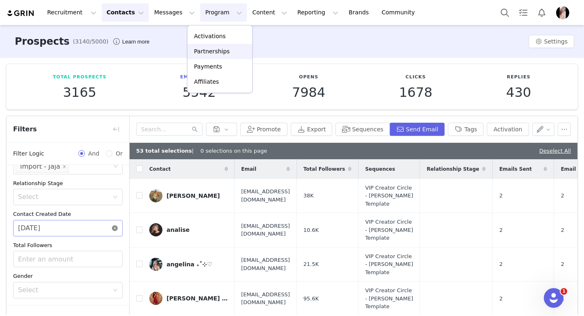
click at [212, 57] on link "Partnerships" at bounding box center [220, 51] width 65 height 15
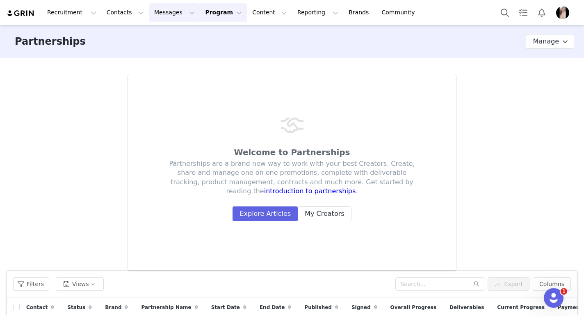
click at [175, 16] on button "Messages Messages" at bounding box center [174, 12] width 50 height 18
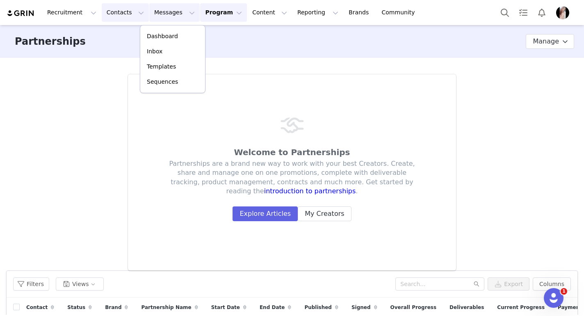
click at [130, 13] on button "Contacts Contacts" at bounding box center [125, 12] width 47 height 18
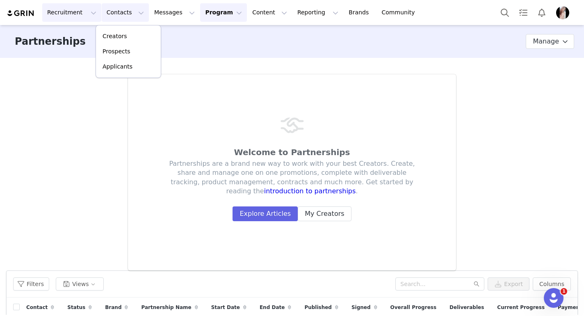
click at [87, 13] on button "Recruitment Recruitment" at bounding box center [71, 12] width 59 height 18
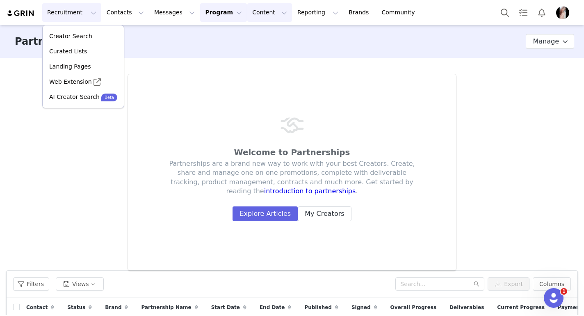
click at [259, 12] on button "Content Content" at bounding box center [270, 12] width 45 height 18
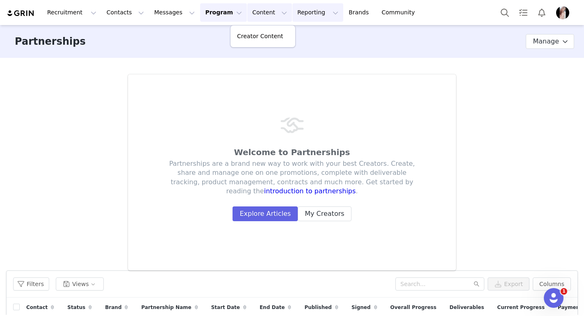
click at [307, 12] on button "Reporting Reporting" at bounding box center [318, 12] width 51 height 18
click at [292, 38] on p "Dashboard" at bounding box center [294, 36] width 31 height 9
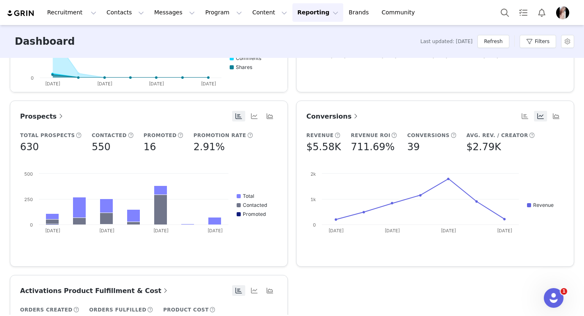
scroll to position [315, 0]
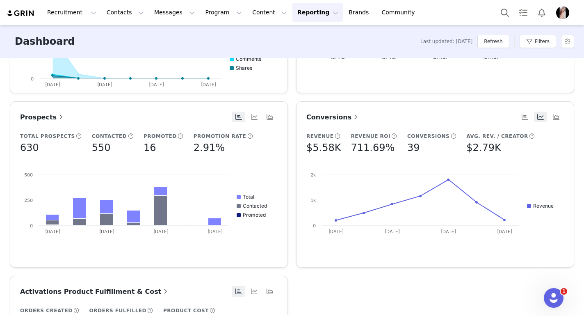
click at [339, 117] on span "Conversions" at bounding box center [333, 117] width 53 height 8
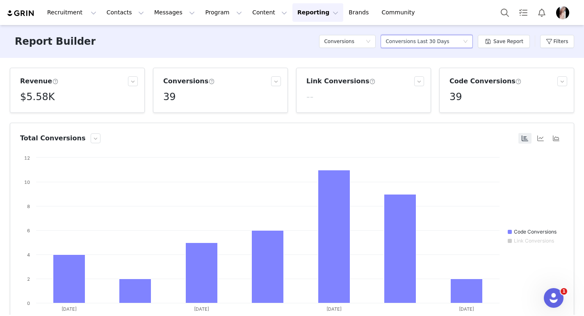
click at [417, 45] on div "Conversions Last 30 Days" at bounding box center [418, 41] width 64 height 12
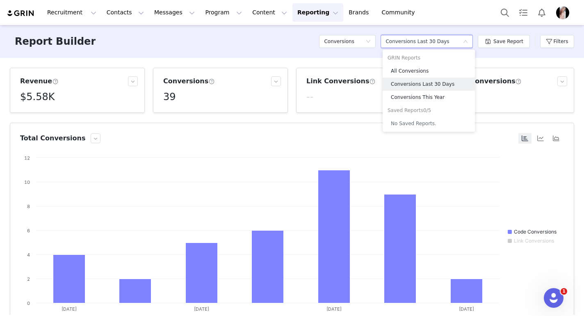
click at [359, 120] on div "Revenue $5.58K Conversions 39 Link Conversions -- Code Conversions 39 Total Con…" at bounding box center [292, 186] width 584 height 257
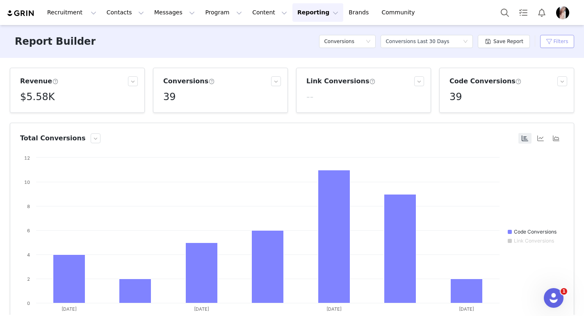
click at [563, 44] on button "Filters" at bounding box center [558, 41] width 34 height 13
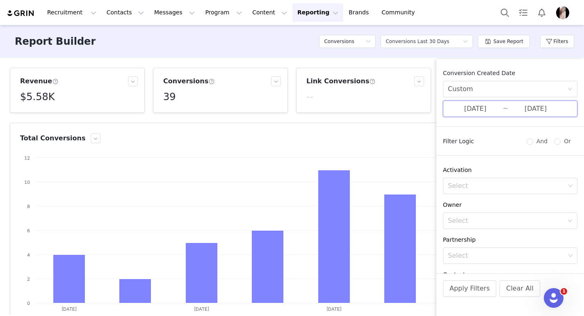
click at [504, 105] on span "08/18/2025 ~ 08/24/2025" at bounding box center [510, 109] width 135 height 16
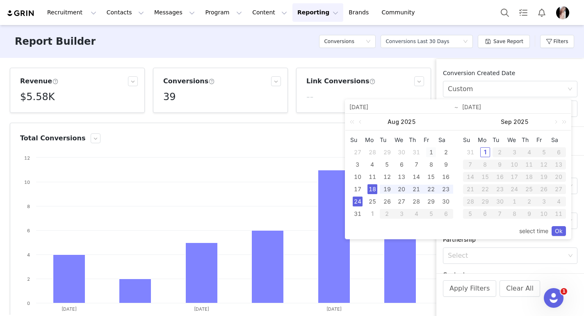
click at [430, 152] on div "1" at bounding box center [431, 152] width 10 height 10
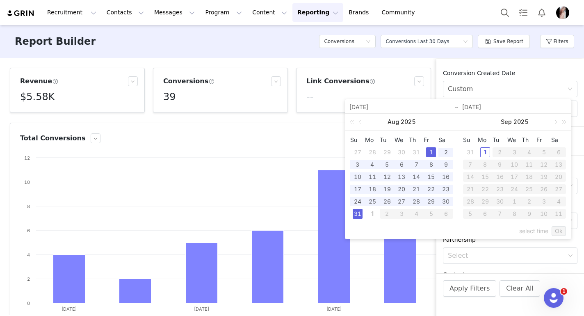
click at [359, 212] on div "31" at bounding box center [358, 214] width 10 height 10
type input "08/01/2025"
type input "08/31/2025"
type input "08/01/2025"
type input "08/31/2025"
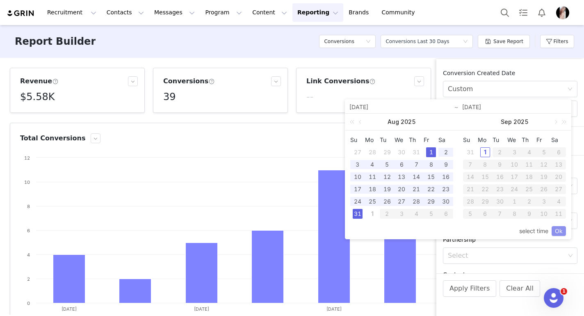
click at [558, 230] on link "Ok" at bounding box center [559, 231] width 14 height 10
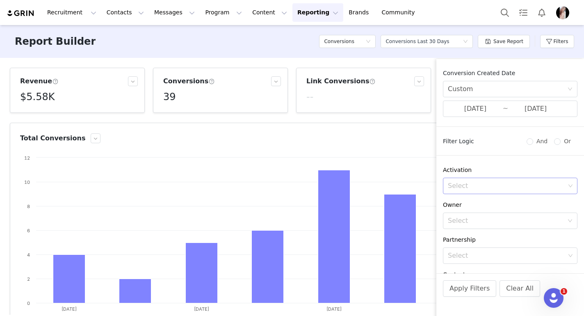
click at [561, 186] on div "Select" at bounding box center [508, 186] width 124 height 16
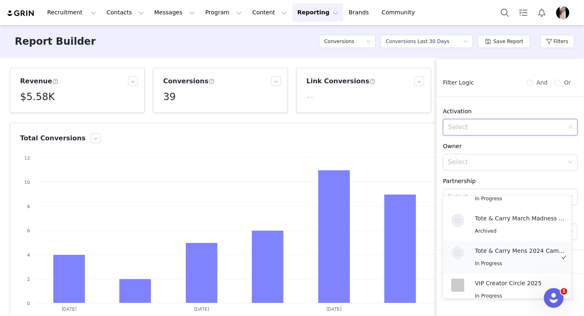
scroll to position [140, 0]
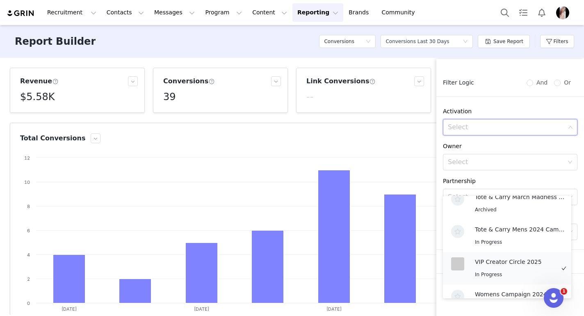
click at [498, 265] on div "VIP Creator Circle 2025 In Progress" at bounding box center [515, 268] width 80 height 22
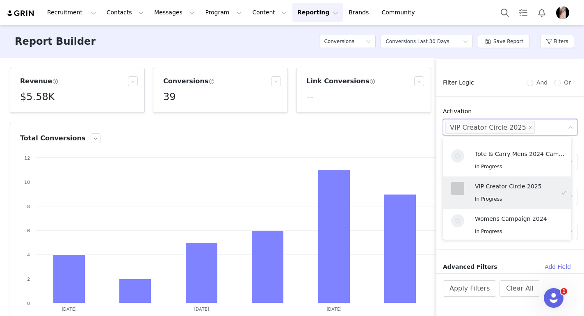
scroll to position [2, 0]
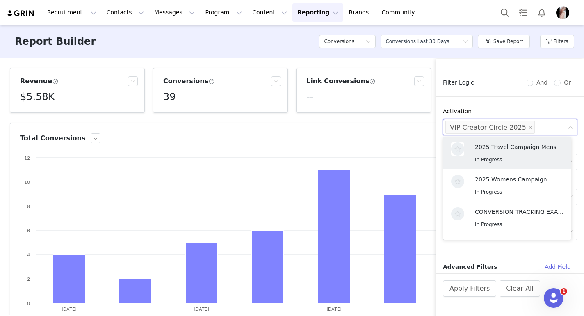
click at [533, 105] on div "Conversion Created Date Custom 08/01/2025 ~ 08/31/2025 Filter Logic And Or Acti…" at bounding box center [511, 171] width 148 height 204
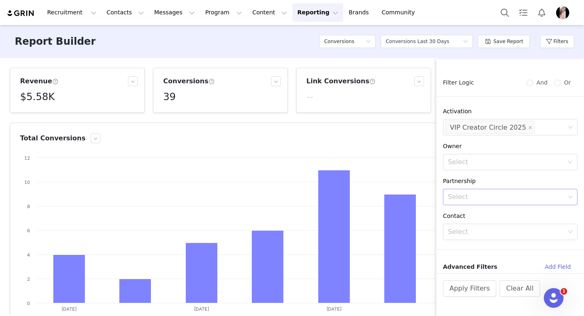
click at [568, 197] on icon "icon: down" at bounding box center [570, 197] width 5 height 5
click at [569, 197] on icon "icon: down" at bounding box center [571, 197] width 4 height 3
click at [511, 232] on div "Select" at bounding box center [506, 232] width 117 height 8
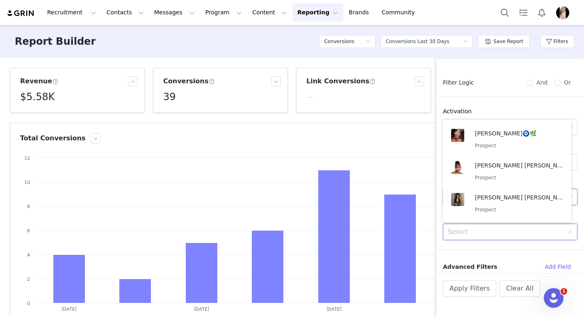
click at [500, 254] on div "Conversion Created Date Custom 08/01/2025 ~ 08/31/2025 Filter Logic And Or Acti…" at bounding box center [511, 171] width 148 height 204
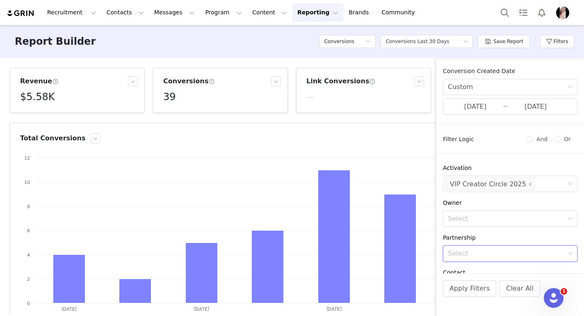
scroll to position [0, 0]
click at [473, 292] on button "Apply Filters" at bounding box center [469, 288] width 53 height 16
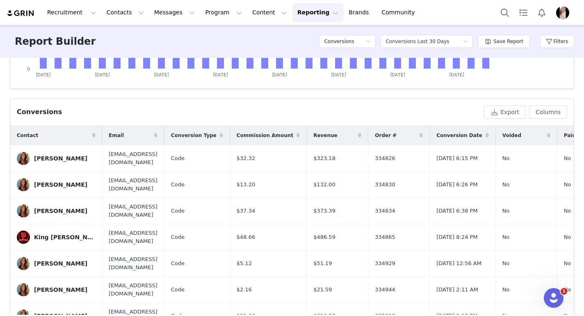
scroll to position [226, 0]
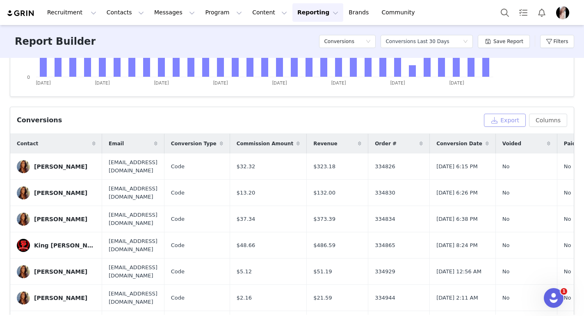
click at [498, 121] on button "Export" at bounding box center [505, 120] width 42 height 13
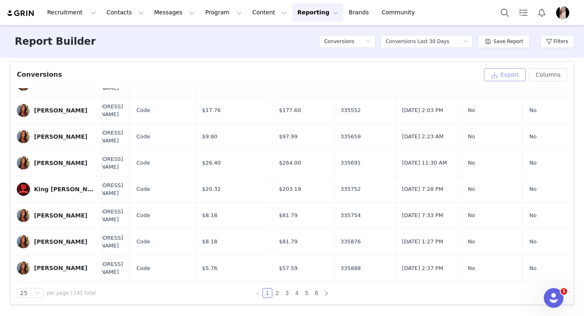
scroll to position [489, 45]
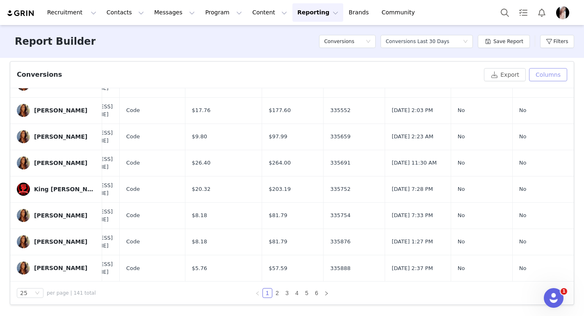
click at [550, 76] on button "Columns" at bounding box center [548, 74] width 38 height 13
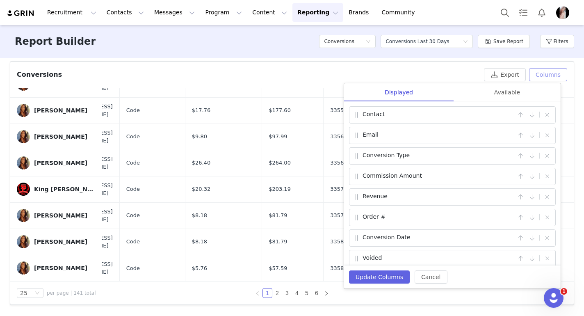
scroll to position [0, 0]
click at [504, 96] on div "Available" at bounding box center [507, 92] width 107 height 18
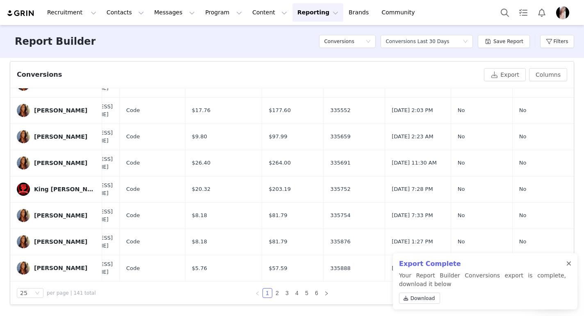
click at [569, 261] on div at bounding box center [569, 264] width 5 height 7
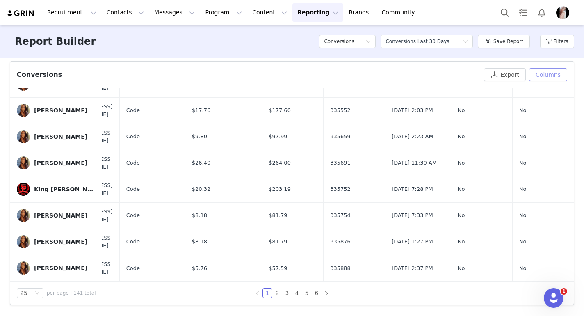
click at [543, 76] on button "Columns" at bounding box center [548, 74] width 38 height 13
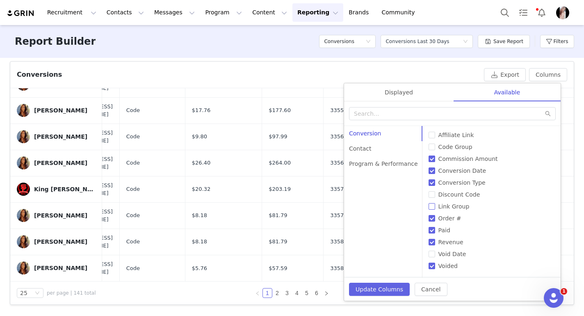
click at [429, 207] on input "Link Group" at bounding box center [432, 206] width 7 height 7
checkbox input "true"
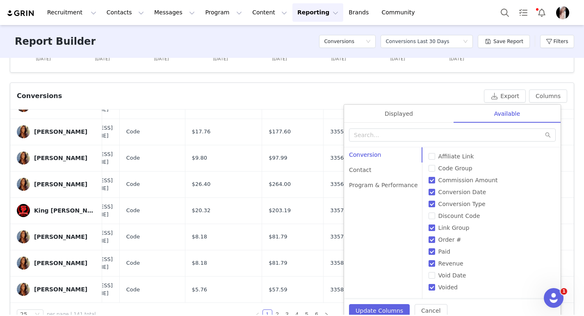
scroll to position [272, 0]
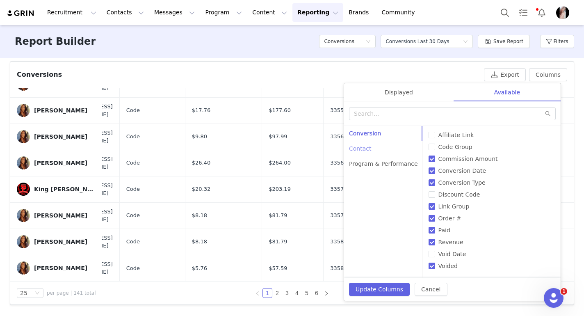
click at [371, 151] on div "Contact" at bounding box center [383, 148] width 79 height 15
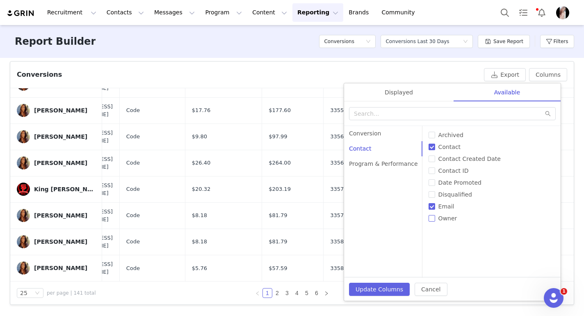
click at [435, 218] on span "Owner" at bounding box center [447, 218] width 25 height 7
click at [430, 218] on input "Owner" at bounding box center [432, 218] width 7 height 7
checkbox input "true"
click at [375, 163] on div "Program & Performance" at bounding box center [383, 163] width 79 height 15
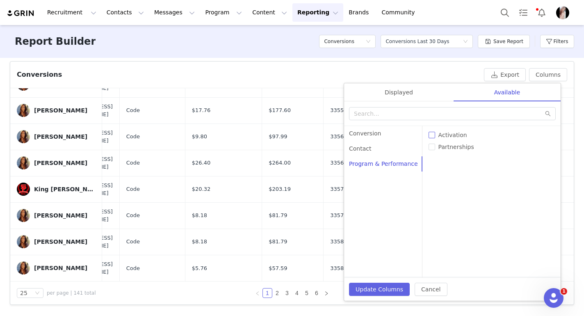
click at [429, 134] on input "Activation" at bounding box center [432, 135] width 7 height 7
checkbox input "true"
click at [378, 290] on button "Update Columns" at bounding box center [379, 289] width 61 height 13
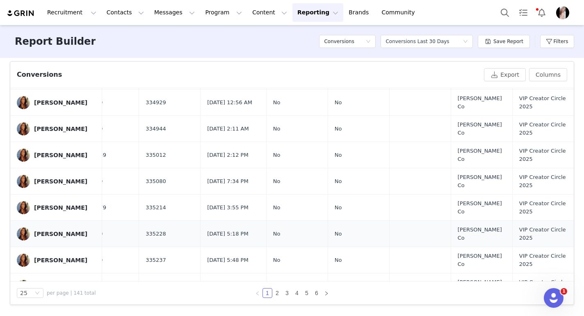
scroll to position [0, 229]
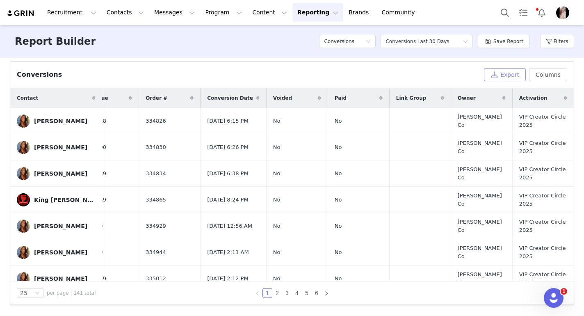
click at [502, 76] on button "Export" at bounding box center [505, 74] width 42 height 13
click at [549, 76] on button "Columns" at bounding box center [548, 74] width 38 height 13
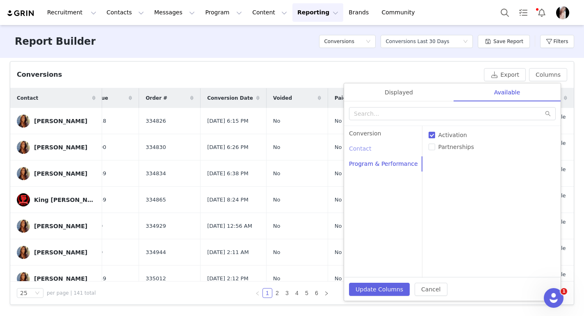
click at [369, 152] on div "Contact" at bounding box center [383, 148] width 79 height 15
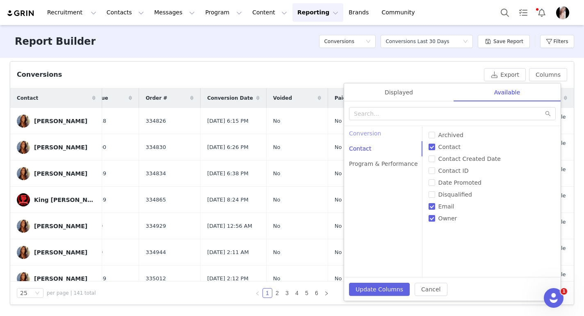
click at [359, 133] on div "Conversion" at bounding box center [383, 133] width 79 height 15
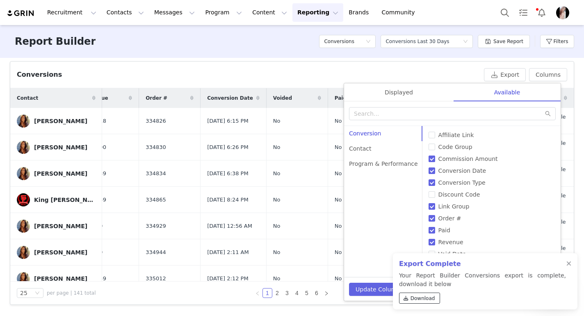
click at [414, 300] on span "Download" at bounding box center [423, 298] width 25 height 7
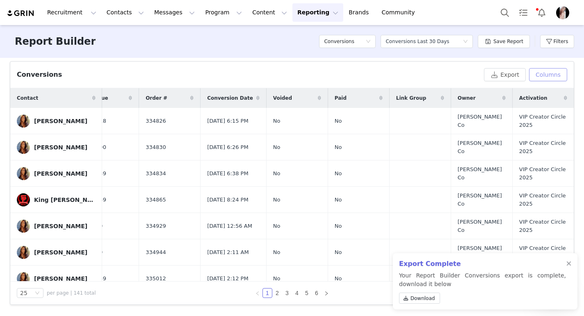
click at [546, 78] on button "Columns" at bounding box center [548, 74] width 38 height 13
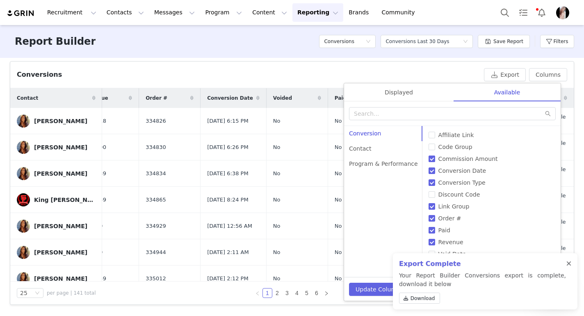
click at [570, 263] on div at bounding box center [569, 264] width 5 height 7
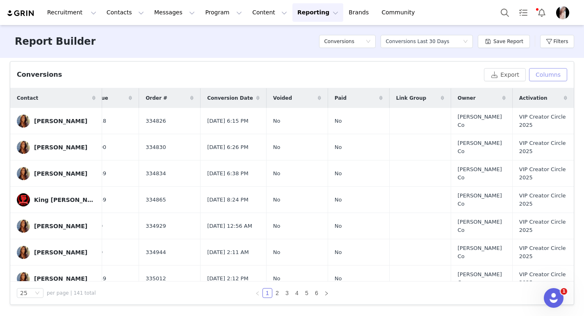
click at [541, 75] on button "Columns" at bounding box center [548, 74] width 38 height 13
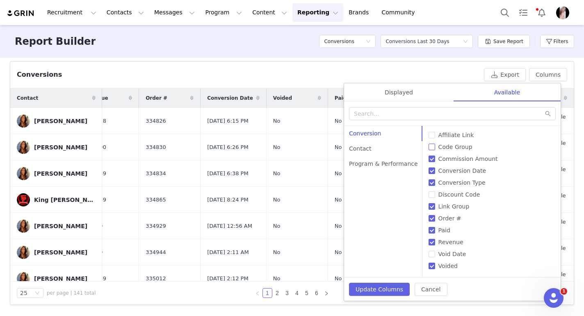
click at [429, 147] on input "Code Group" at bounding box center [432, 147] width 7 height 7
checkbox input "true"
click at [368, 146] on div "Contact" at bounding box center [383, 148] width 79 height 15
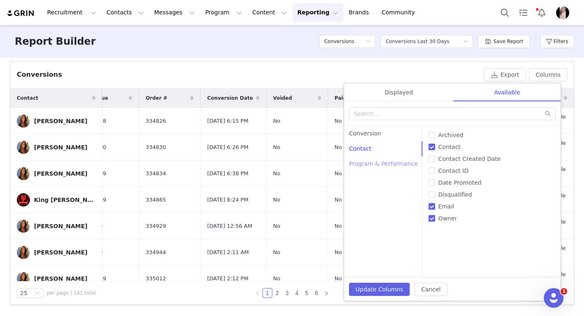
click at [378, 165] on div "Program & Performance" at bounding box center [383, 163] width 79 height 15
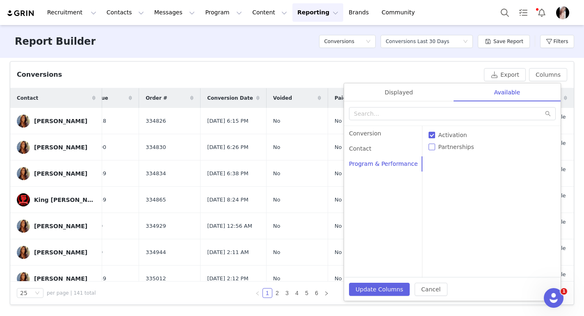
click at [429, 148] on input "Partnerships" at bounding box center [432, 147] width 7 height 7
click at [378, 289] on button "Update Columns" at bounding box center [379, 289] width 61 height 13
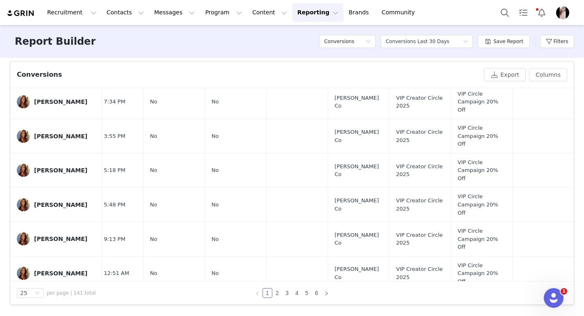
scroll to position [358, 353]
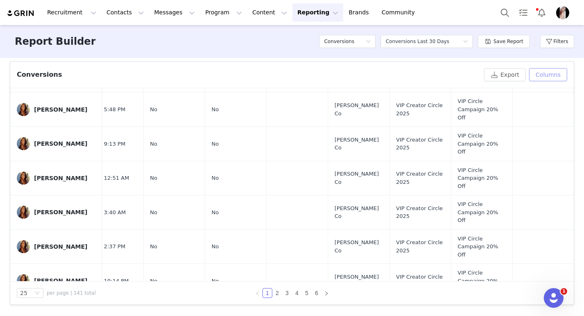
click at [541, 74] on button "Columns" at bounding box center [548, 74] width 38 height 13
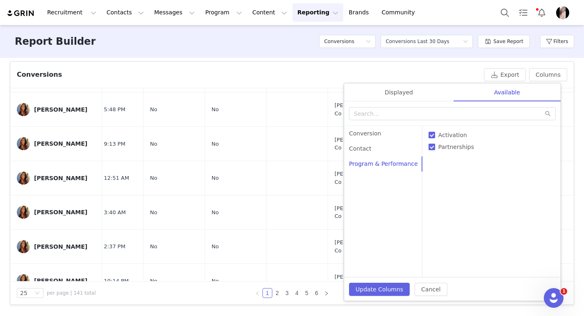
click at [429, 146] on input "Partnerships" at bounding box center [432, 147] width 7 height 7
checkbox input "false"
click at [378, 292] on button "Update Columns" at bounding box center [379, 289] width 61 height 13
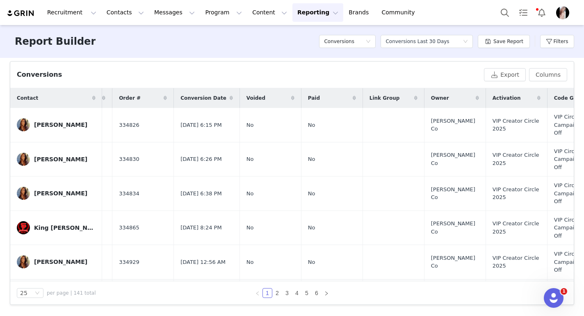
scroll to position [0, 261]
